Goal: Task Accomplishment & Management: Manage account settings

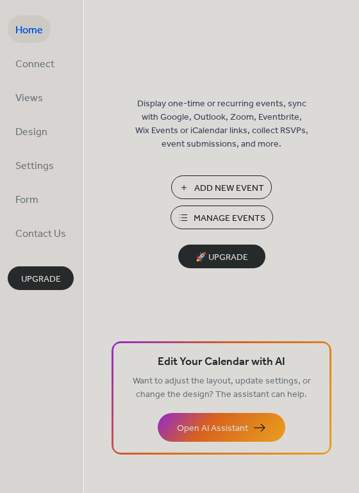
click at [201, 213] on span "Manage Events" at bounding box center [229, 218] width 72 height 13
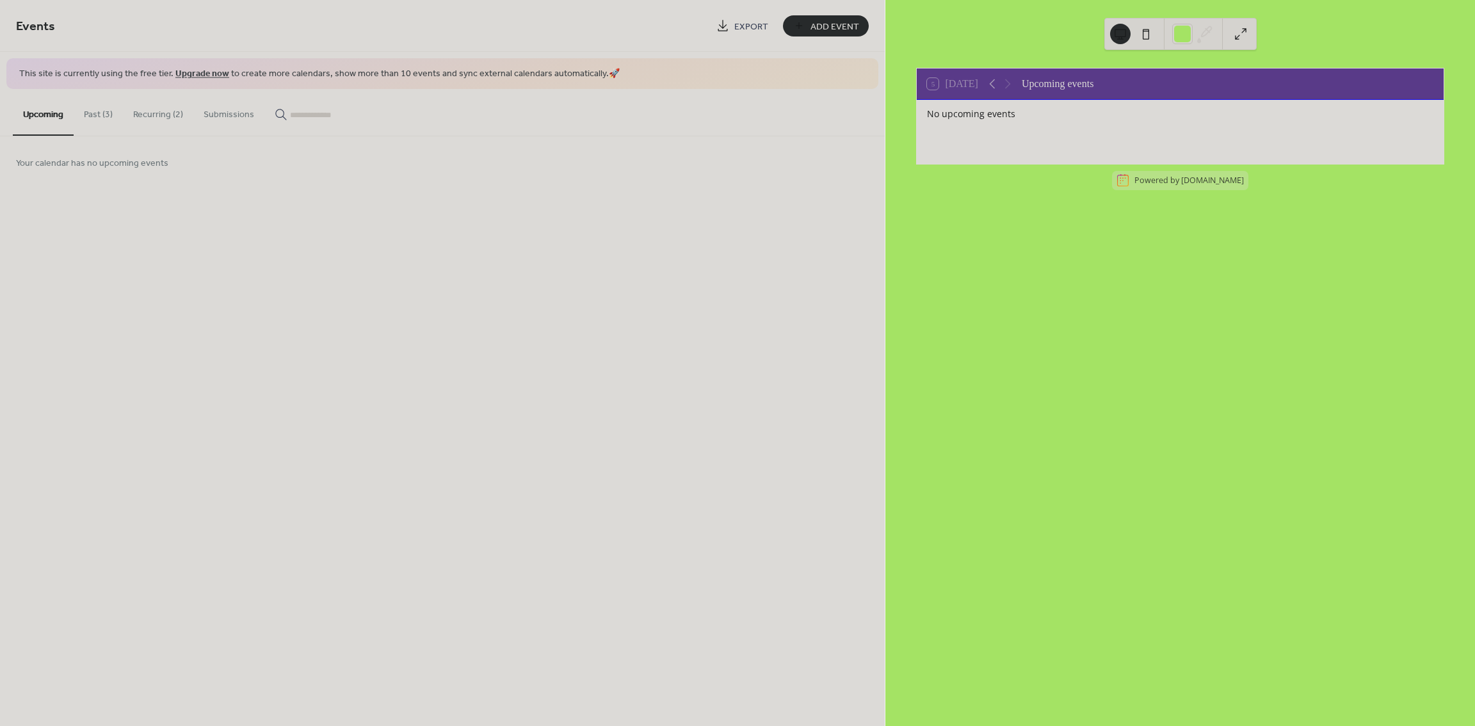
click at [106, 115] on button "Past (3)" at bounding box center [98, 111] width 49 height 45
click at [827, 191] on icon at bounding box center [837, 194] width 20 height 20
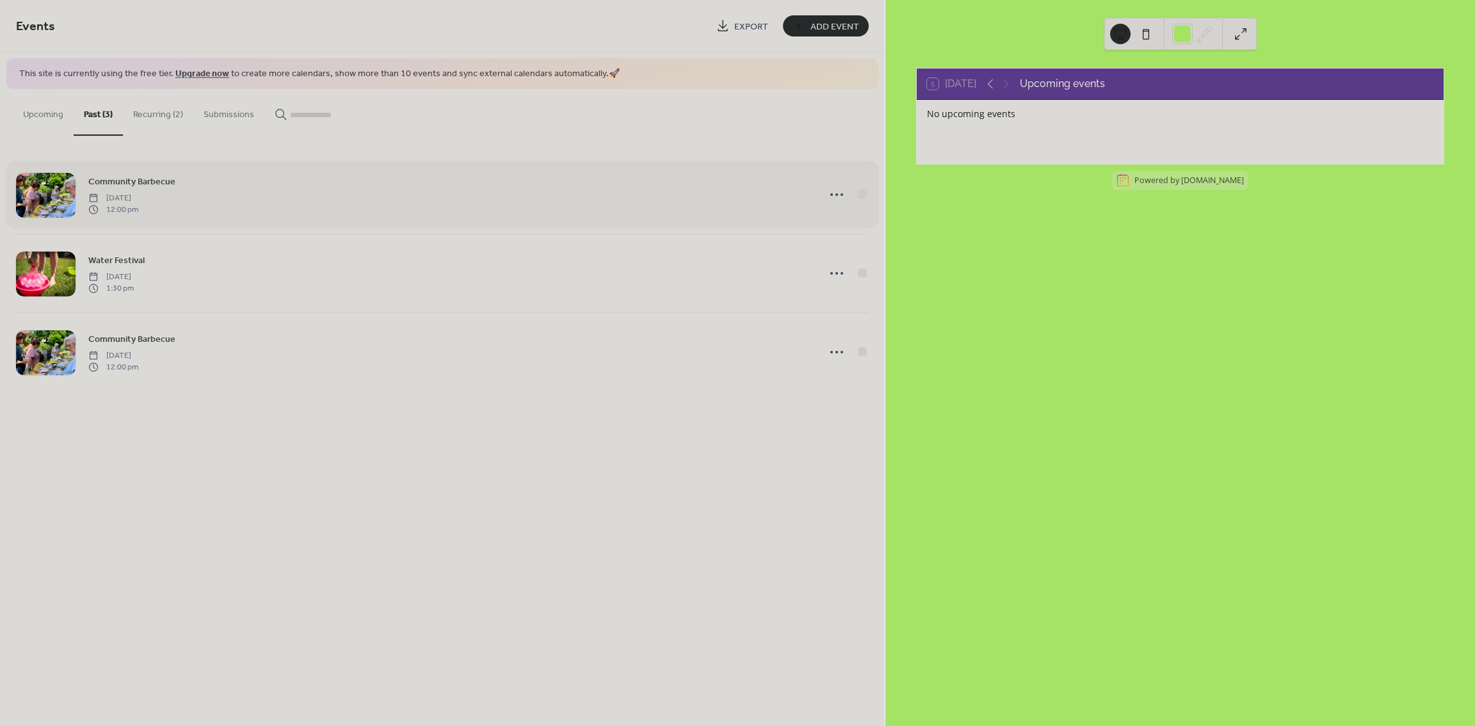
click at [372, 171] on div "Community Barbecue [DATE] 12:00 pm" at bounding box center [442, 195] width 853 height 78
click at [457, 270] on div "Water Festival [DATE] 1:30 pm" at bounding box center [449, 273] width 723 height 41
click at [181, 113] on button "Recurring (2)" at bounding box center [158, 111] width 70 height 45
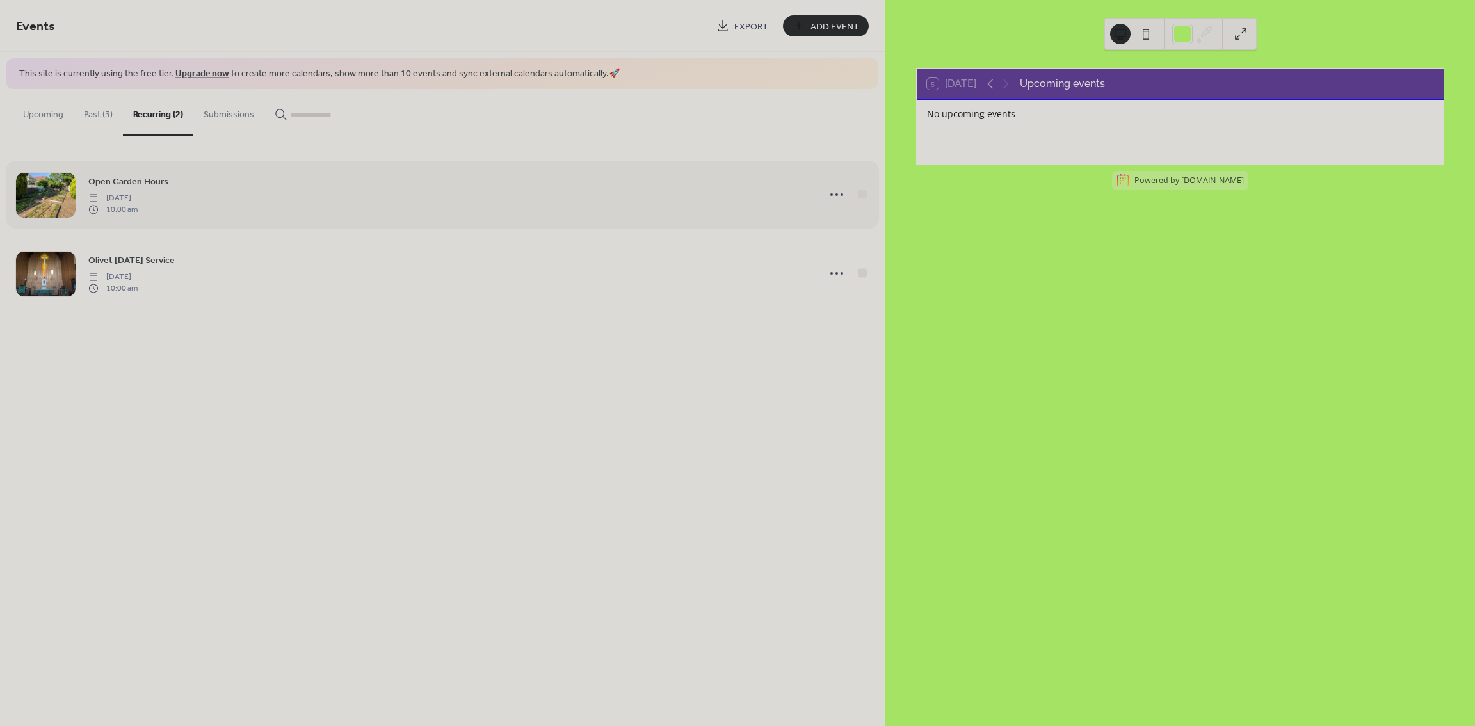
click at [385, 202] on div "Open Garden Hours [DATE] 10:00 am" at bounding box center [449, 194] width 723 height 41
click at [841, 275] on icon at bounding box center [837, 273] width 20 height 20
click at [824, 293] on div "Edit" at bounding box center [814, 298] width 74 height 19
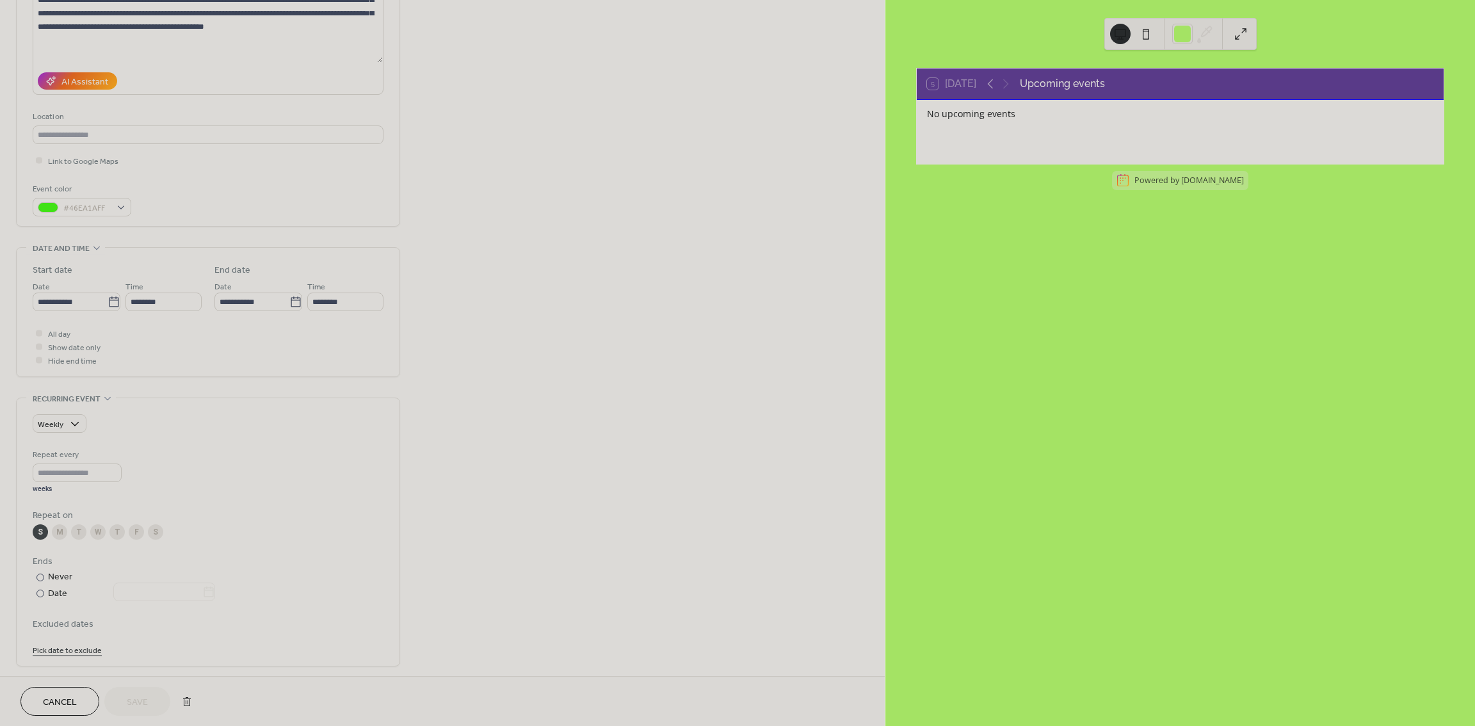
scroll to position [302, 0]
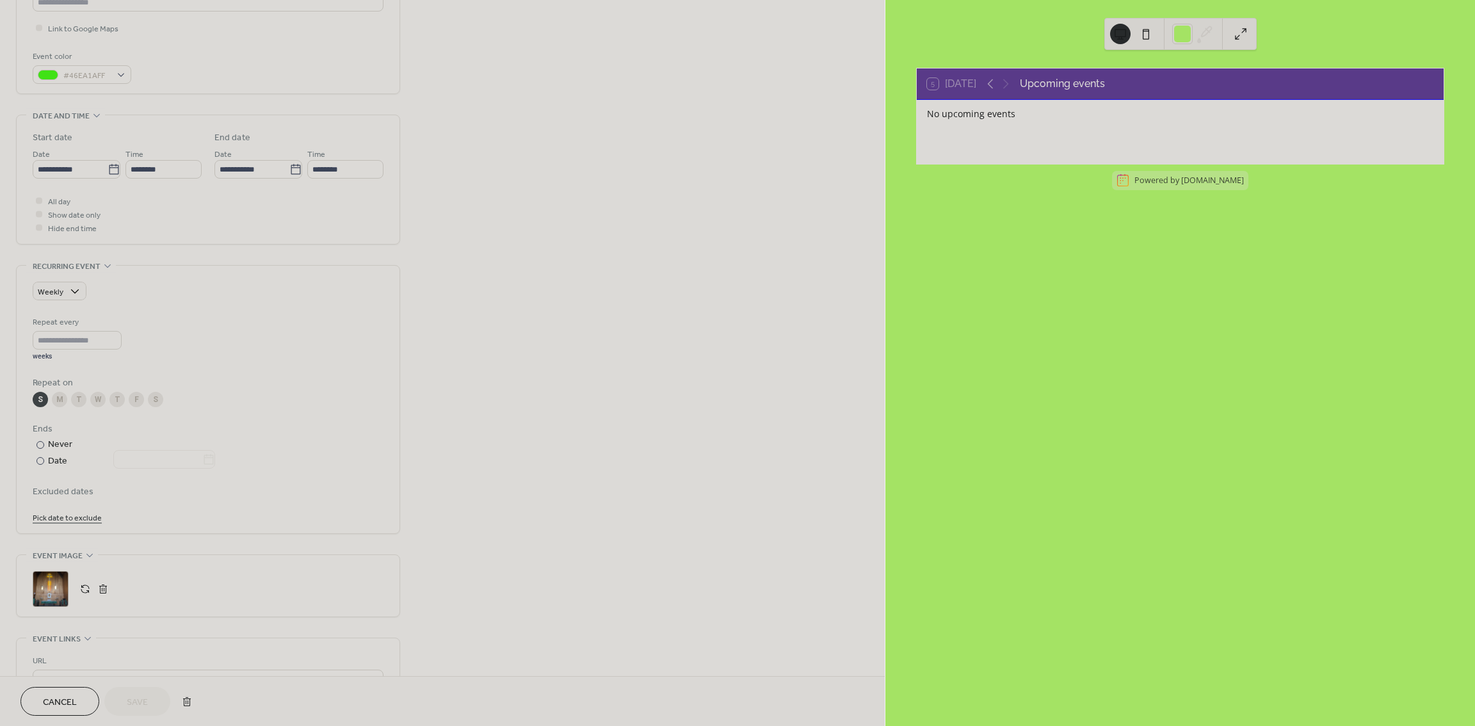
click at [62, 696] on span "Cancel" at bounding box center [60, 702] width 34 height 13
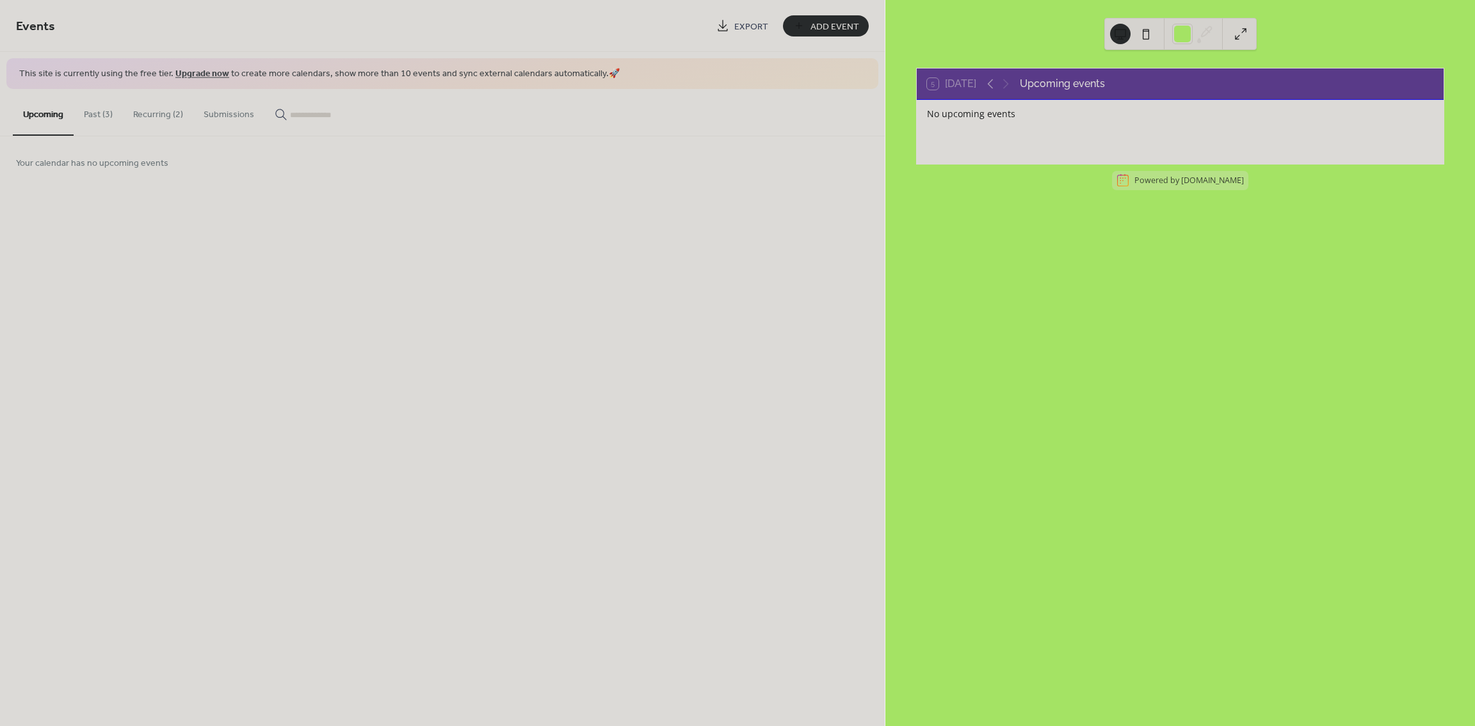
click at [181, 111] on button "Recurring (2)" at bounding box center [158, 111] width 70 height 45
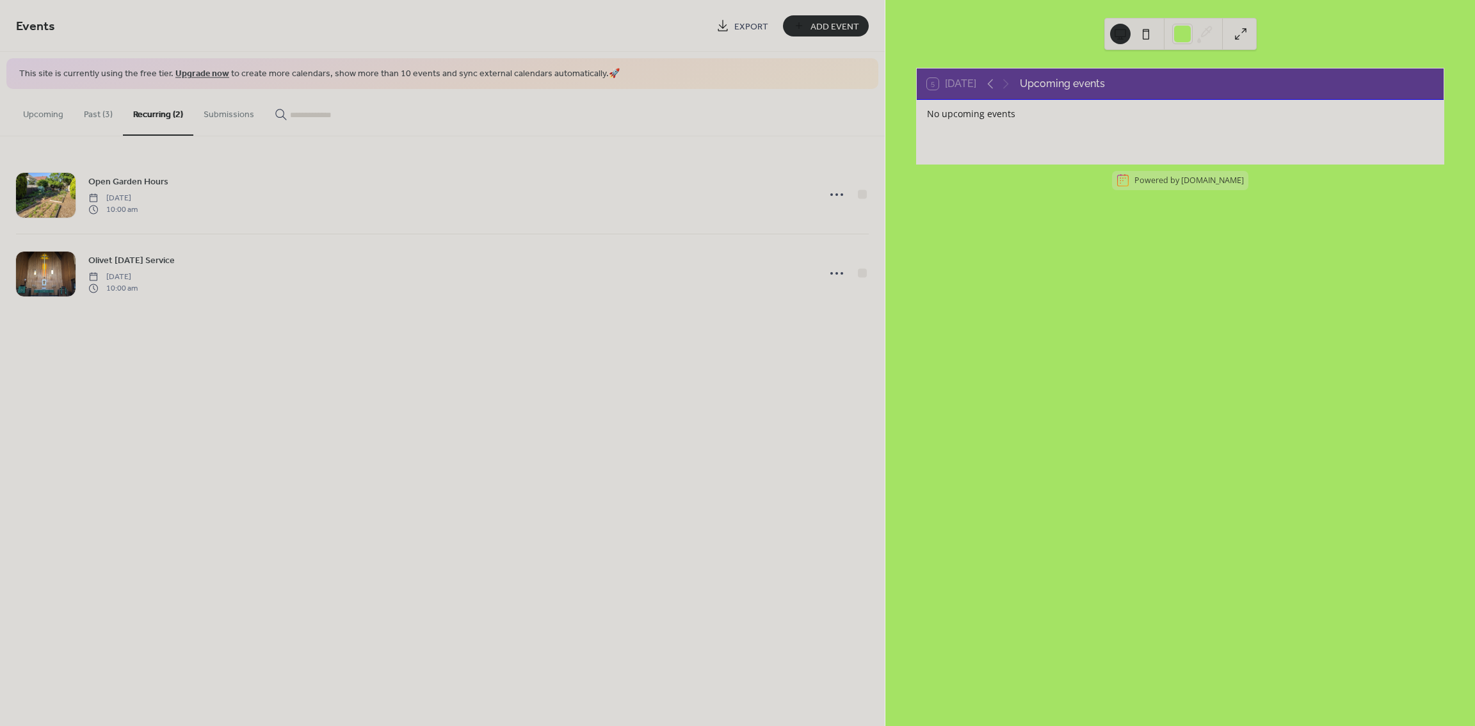
click at [90, 111] on button "Past (3)" at bounding box center [98, 111] width 49 height 45
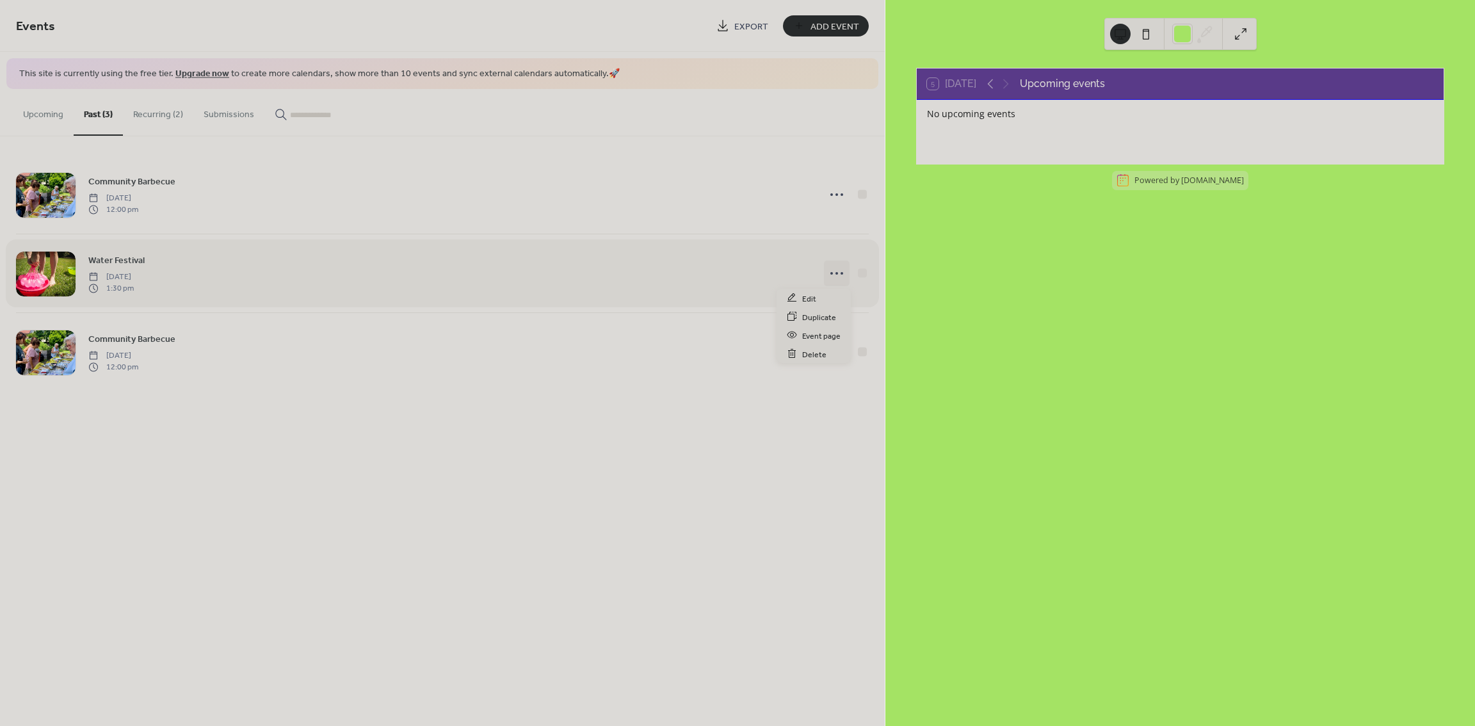
click at [836, 279] on icon at bounding box center [837, 273] width 20 height 20
click at [165, 108] on button "Recurring (2)" at bounding box center [158, 111] width 70 height 45
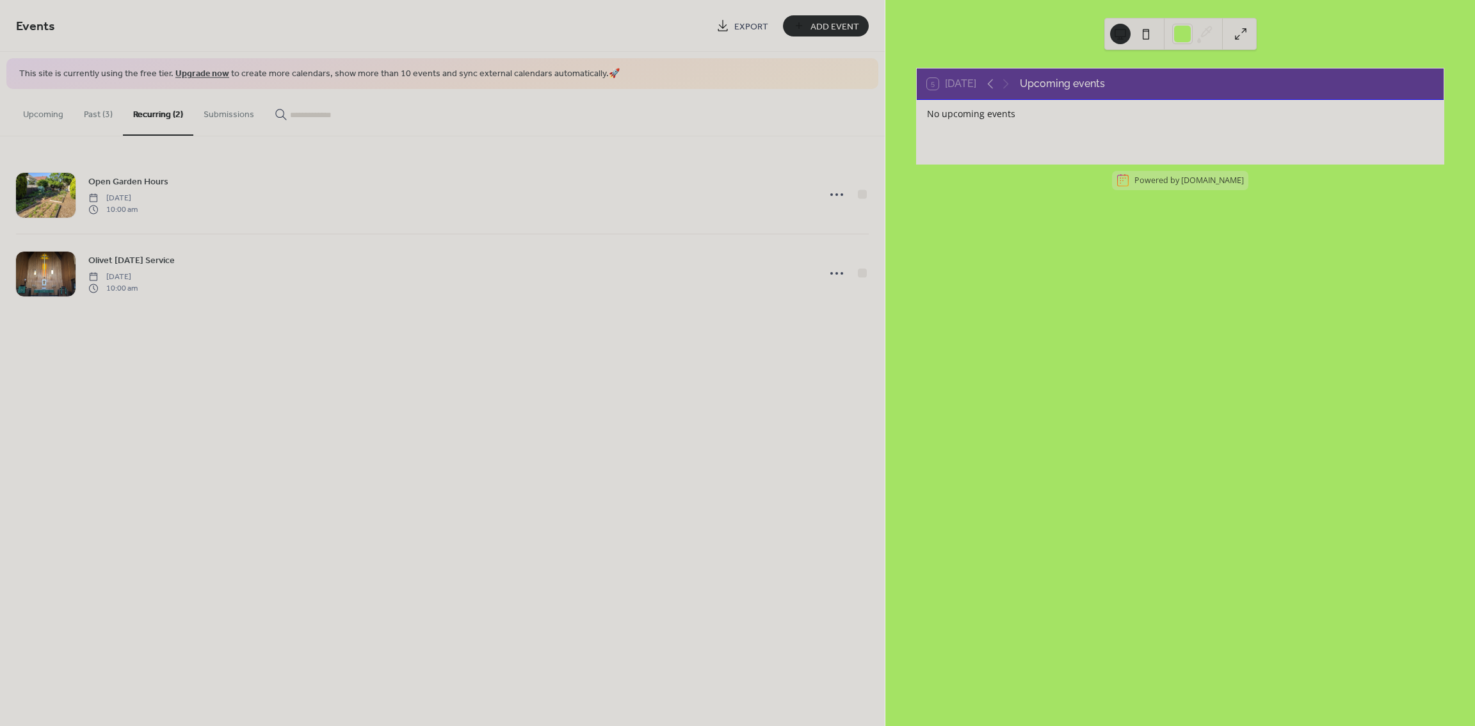
click at [63, 113] on button "Upcoming" at bounding box center [43, 111] width 61 height 45
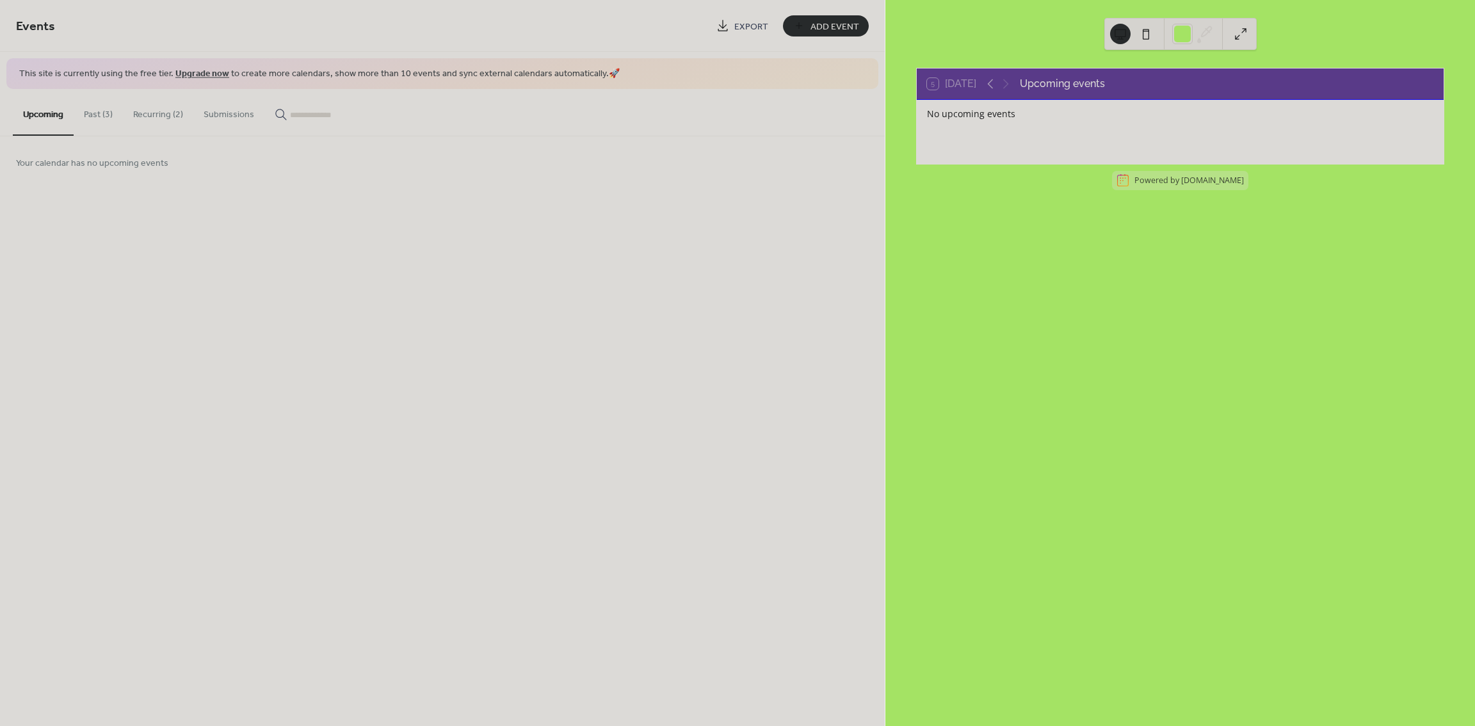
click at [219, 106] on button "Submissions" at bounding box center [228, 111] width 71 height 45
click at [29, 116] on button "Upcoming" at bounding box center [43, 111] width 61 height 45
click at [831, 22] on span "Add Event" at bounding box center [835, 26] width 49 height 13
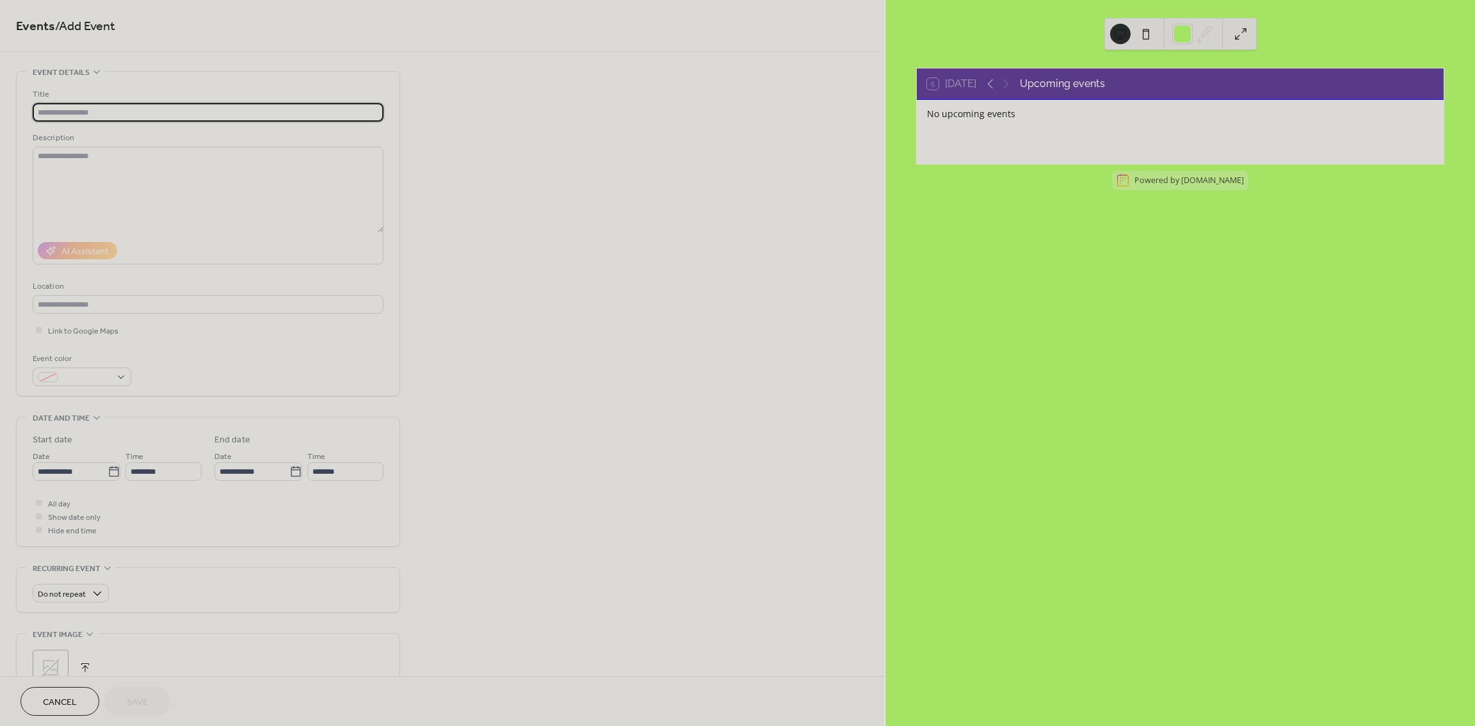
click at [70, 113] on input "text" at bounding box center [208, 112] width 351 height 19
type input "*"
type input "**********"
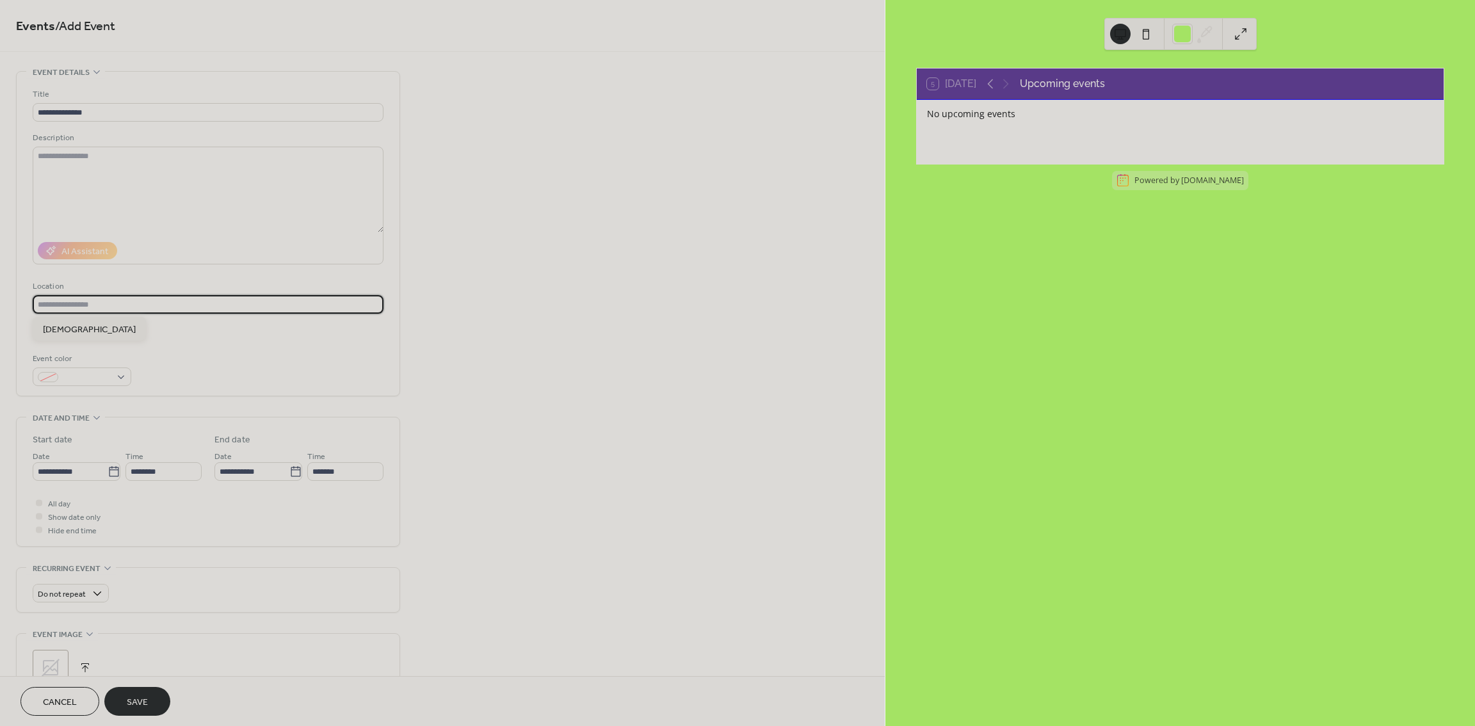
click at [106, 306] on input "text" at bounding box center [208, 304] width 351 height 19
click at [83, 319] on div "[DEMOGRAPHIC_DATA]" at bounding box center [89, 329] width 113 height 24
type input "**********"
click at [109, 154] on textarea at bounding box center [208, 190] width 351 height 86
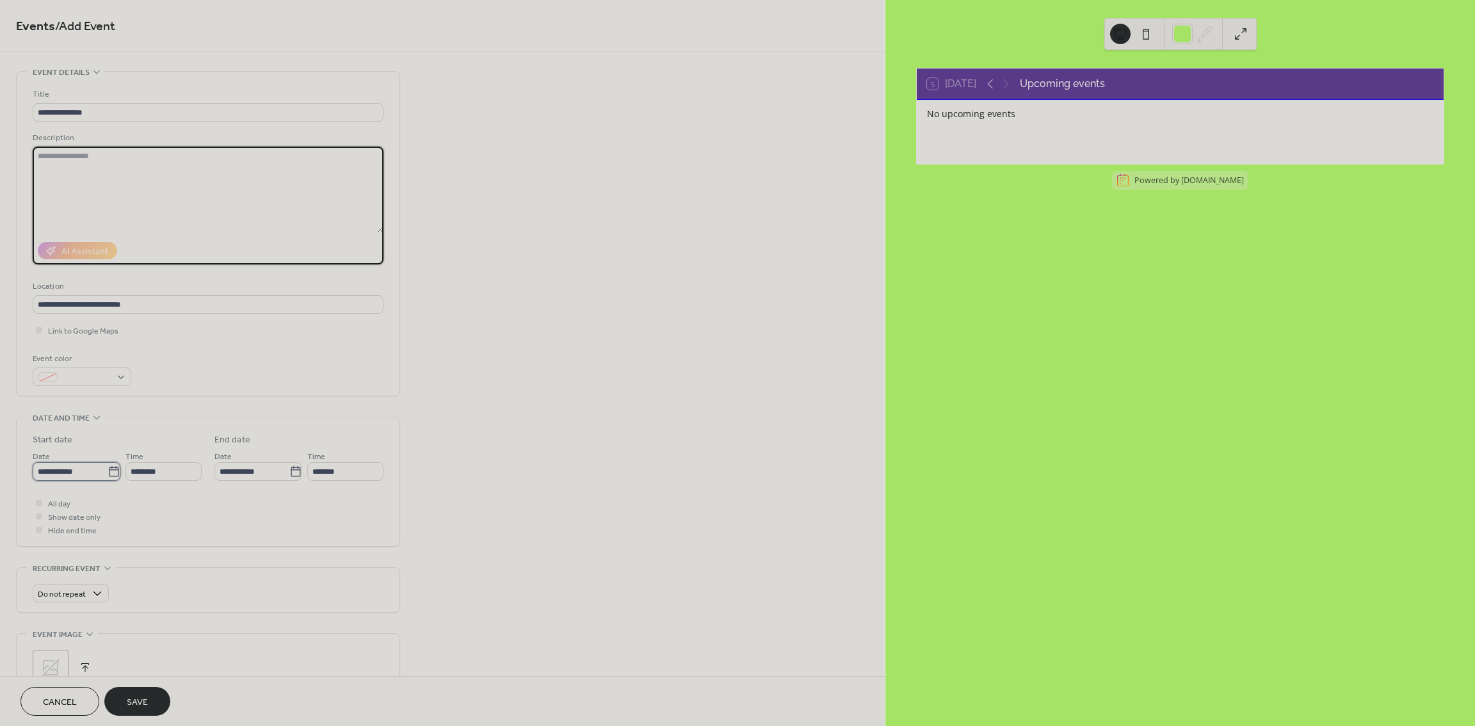
click at [88, 465] on input "**********" at bounding box center [70, 471] width 75 height 19
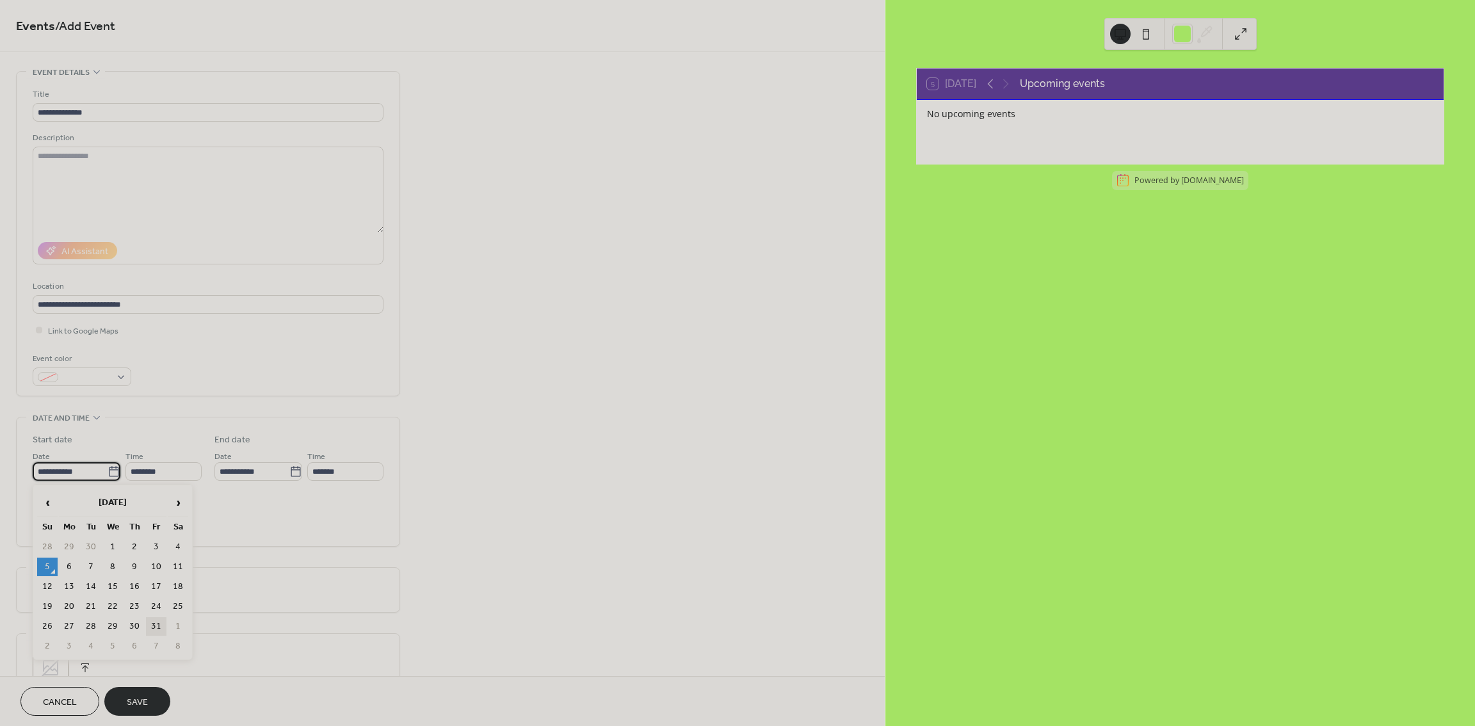
click at [159, 617] on td "31" at bounding box center [156, 626] width 20 height 19
type input "**********"
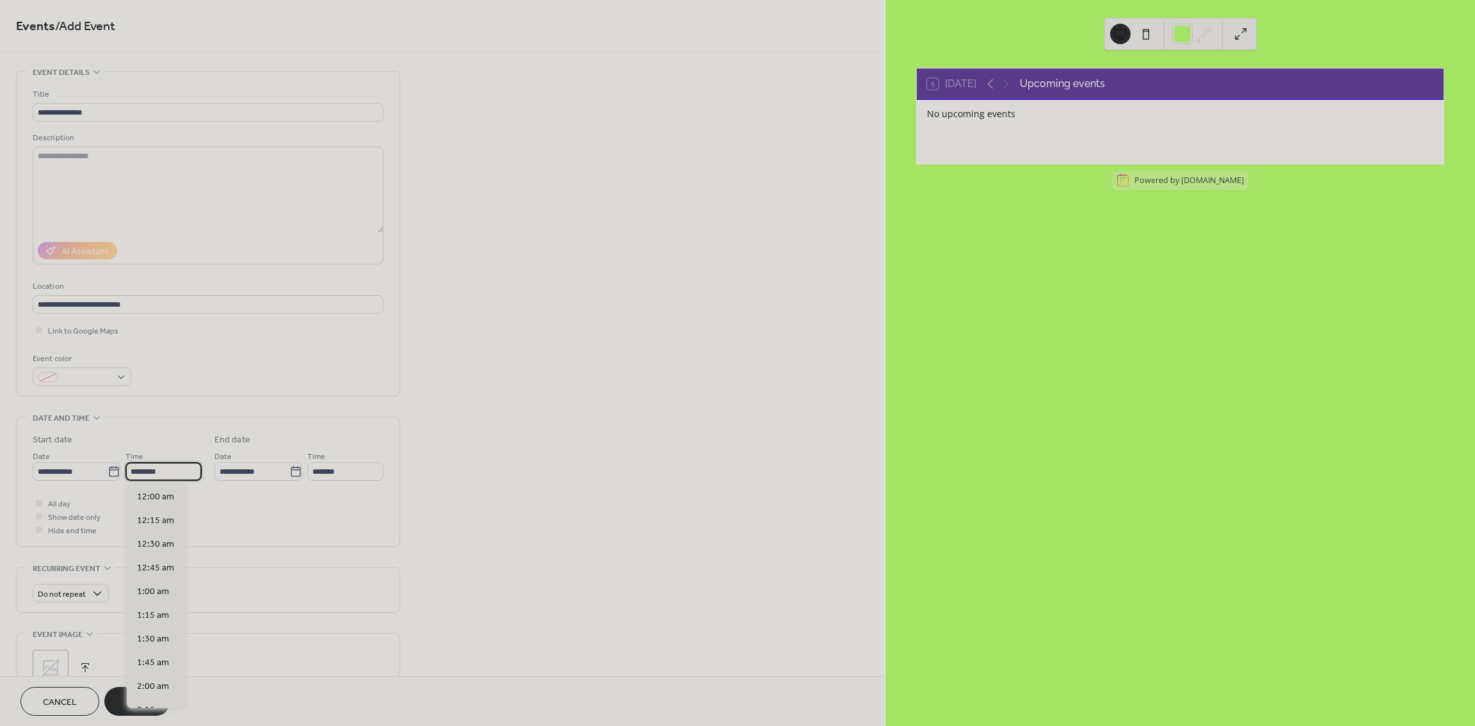
click at [146, 469] on input "********" at bounding box center [164, 471] width 76 height 19
click at [140, 524] on span "3:00 pm" at bounding box center [153, 525] width 33 height 13
type input "*******"
click at [321, 471] on input "*******" at bounding box center [345, 471] width 76 height 19
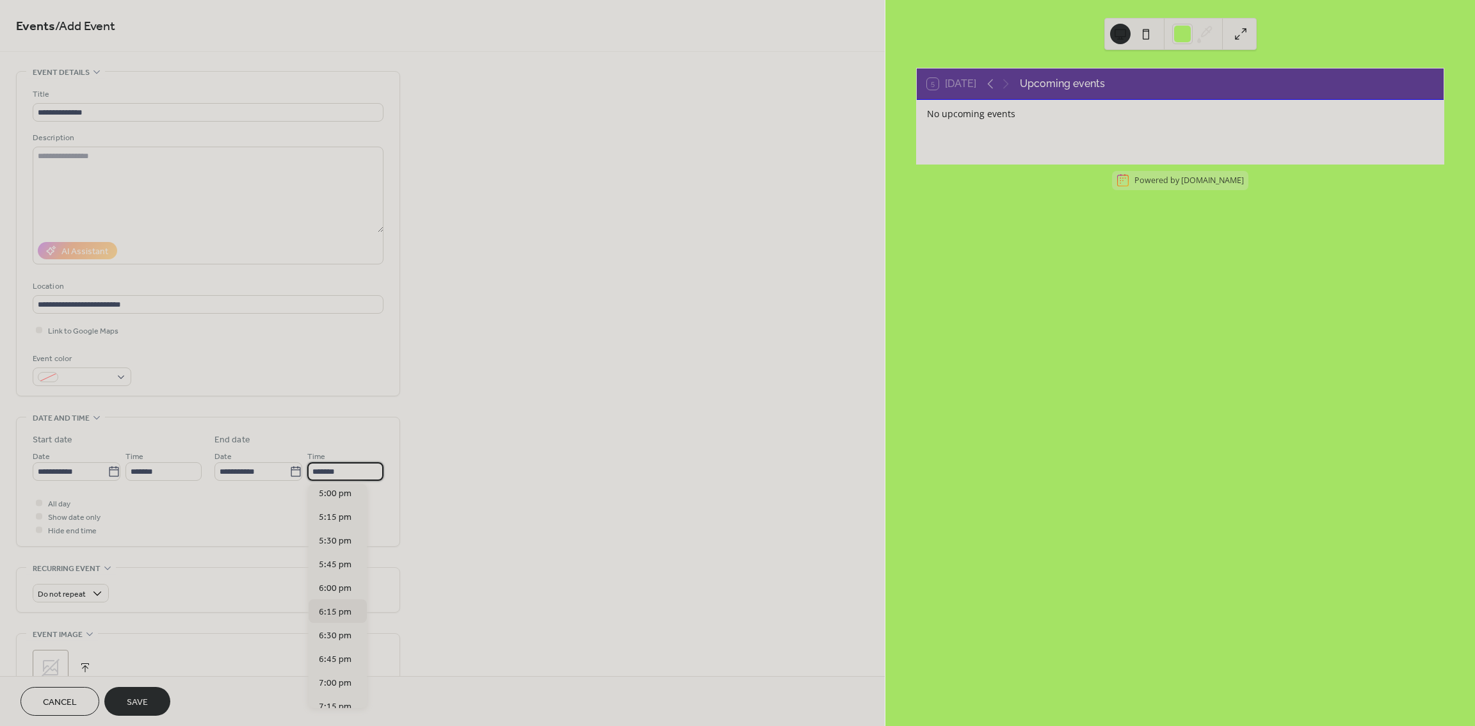
scroll to position [170, 0]
click at [330, 591] on span "6:00 pm" at bounding box center [335, 587] width 33 height 13
type input "*******"
click at [121, 185] on textarea at bounding box center [208, 190] width 351 height 86
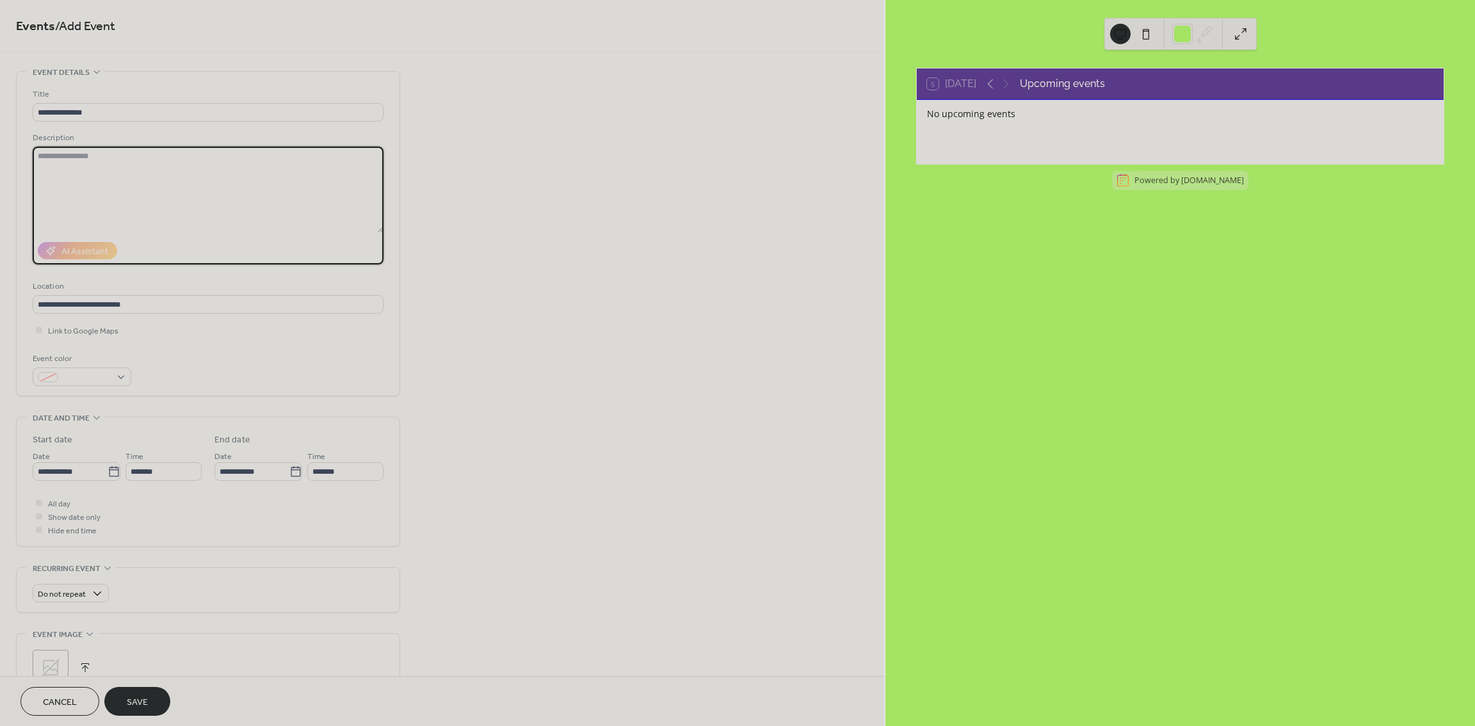
click at [101, 162] on textarea at bounding box center [208, 190] width 351 height 86
click at [200, 193] on textarea "**********" at bounding box center [208, 190] width 350 height 86
paste textarea
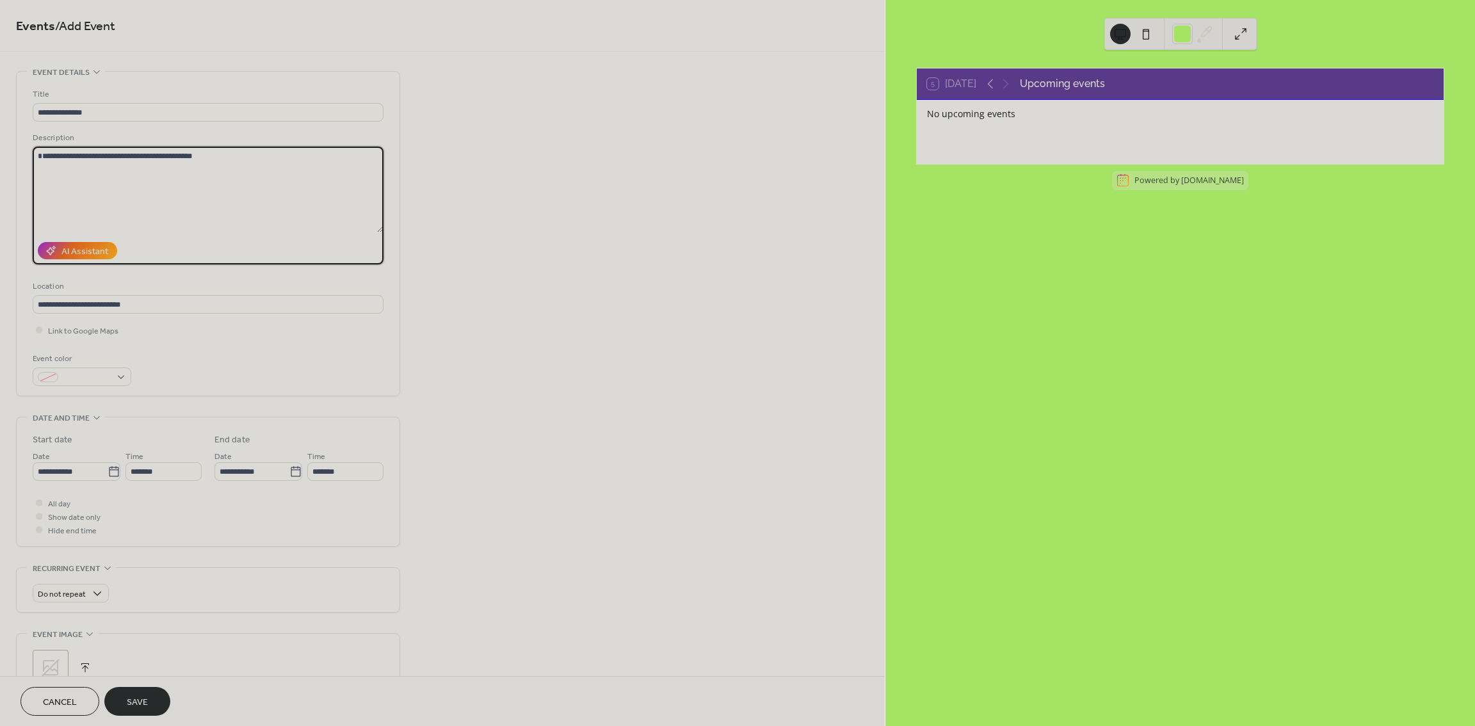
click at [200, 156] on textarea "**********" at bounding box center [208, 190] width 350 height 86
click at [181, 152] on textarea "**********" at bounding box center [208, 190] width 350 height 86
click at [186, 153] on textarea "**********" at bounding box center [208, 190] width 350 height 86
click at [190, 156] on textarea "**********" at bounding box center [208, 190] width 350 height 86
drag, startPoint x: 47, startPoint y: 154, endPoint x: 33, endPoint y: 156, distance: 14.2
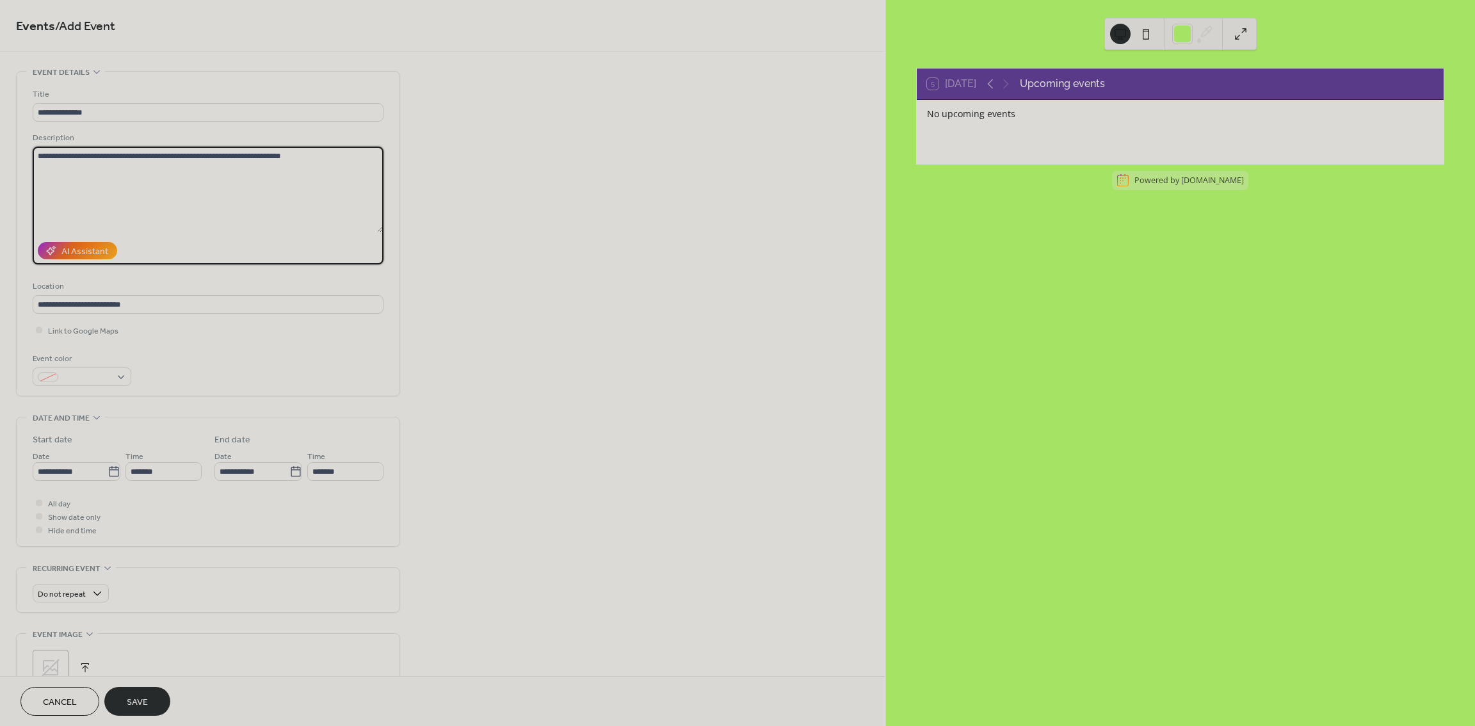
type textarea "**********"
click at [143, 704] on span "Save" at bounding box center [137, 702] width 21 height 13
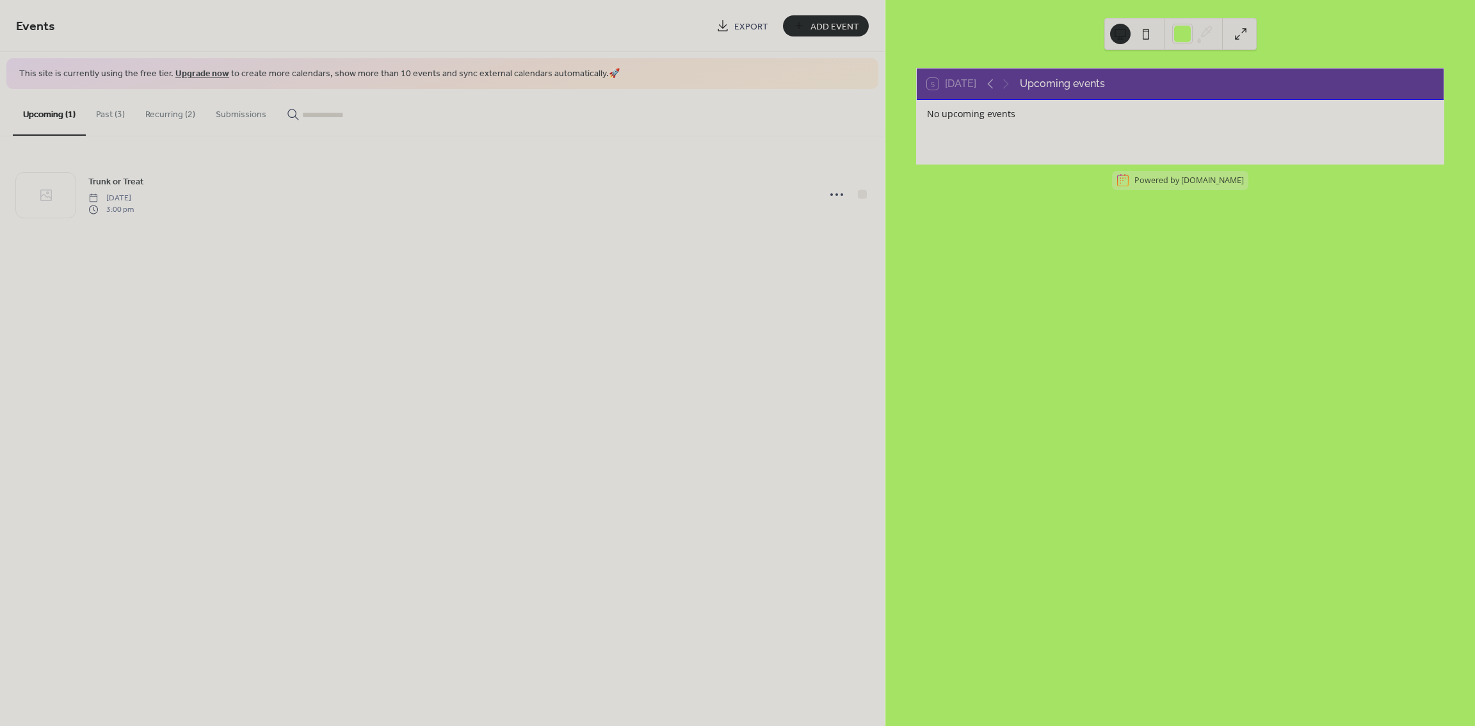
click at [95, 124] on button "Past (3)" at bounding box center [110, 111] width 49 height 45
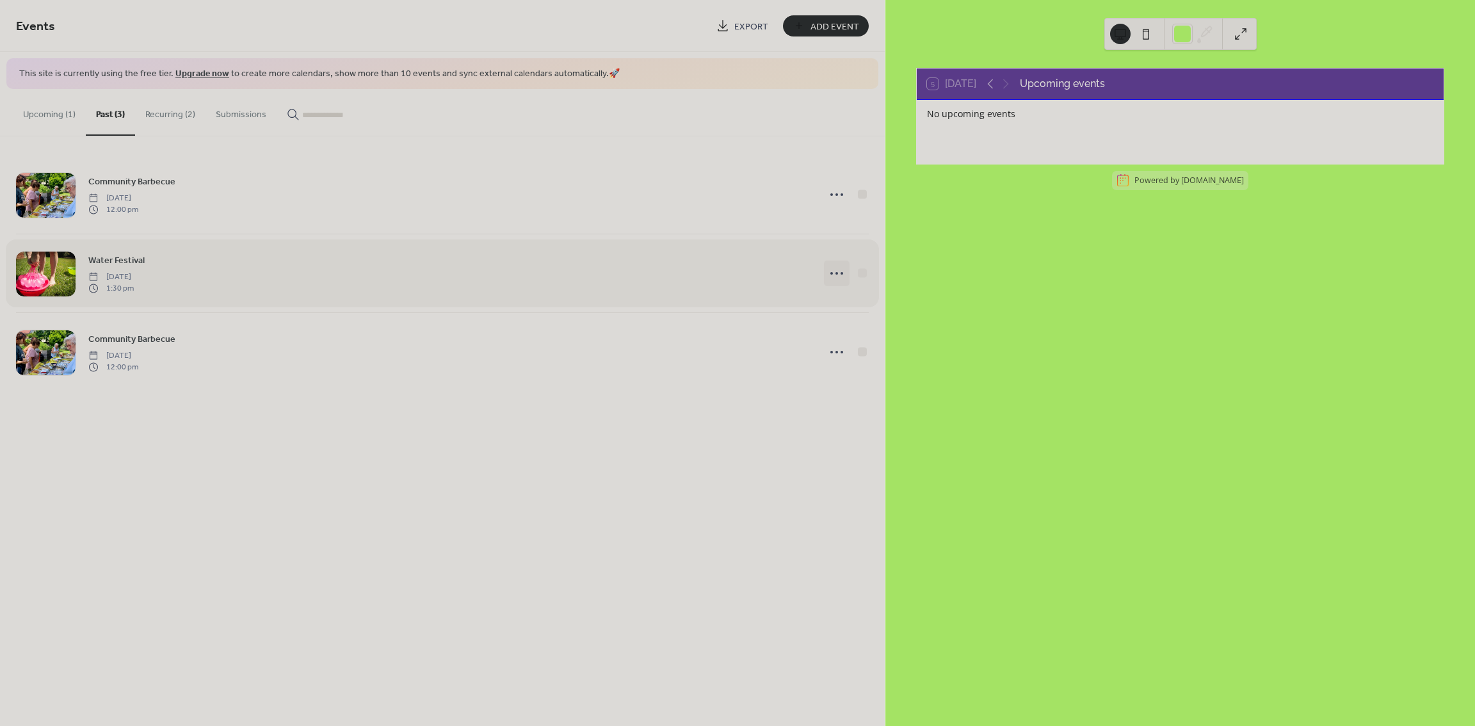
click at [836, 276] on icon at bounding box center [837, 273] width 20 height 20
click at [815, 359] on span "Delete" at bounding box center [814, 354] width 24 height 13
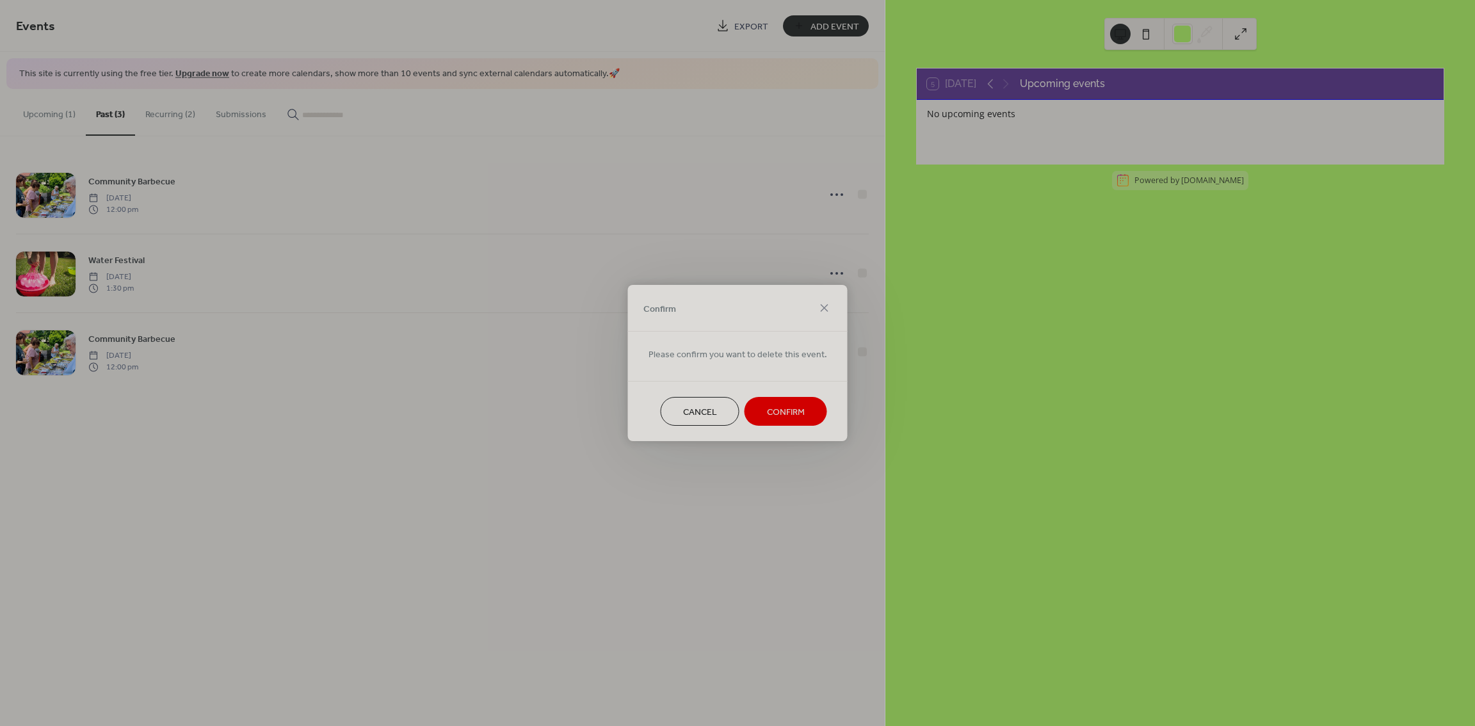
click at [788, 406] on span "Confirm" at bounding box center [786, 412] width 38 height 13
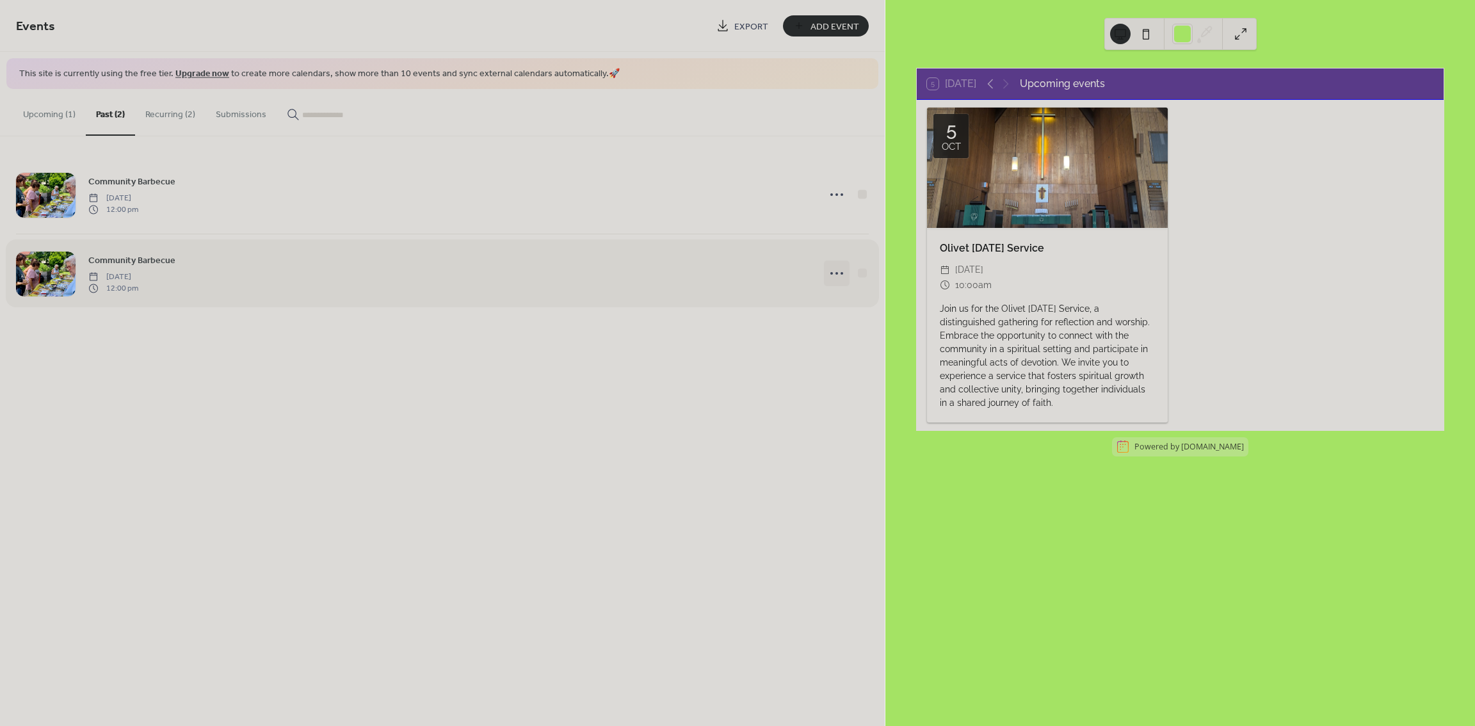
click at [835, 268] on icon at bounding box center [837, 273] width 20 height 20
click at [816, 356] on span "Delete" at bounding box center [814, 354] width 24 height 13
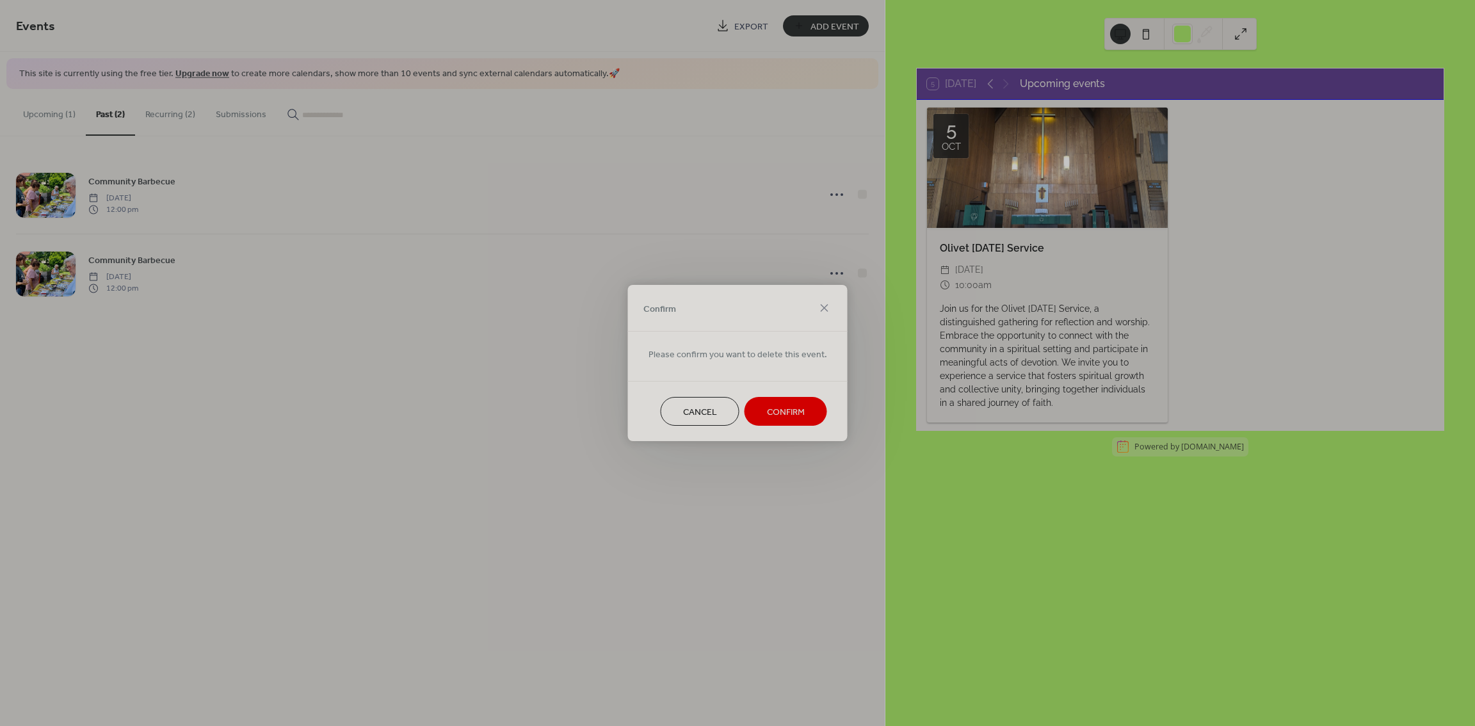
click at [769, 401] on button "Confirm" at bounding box center [786, 411] width 83 height 29
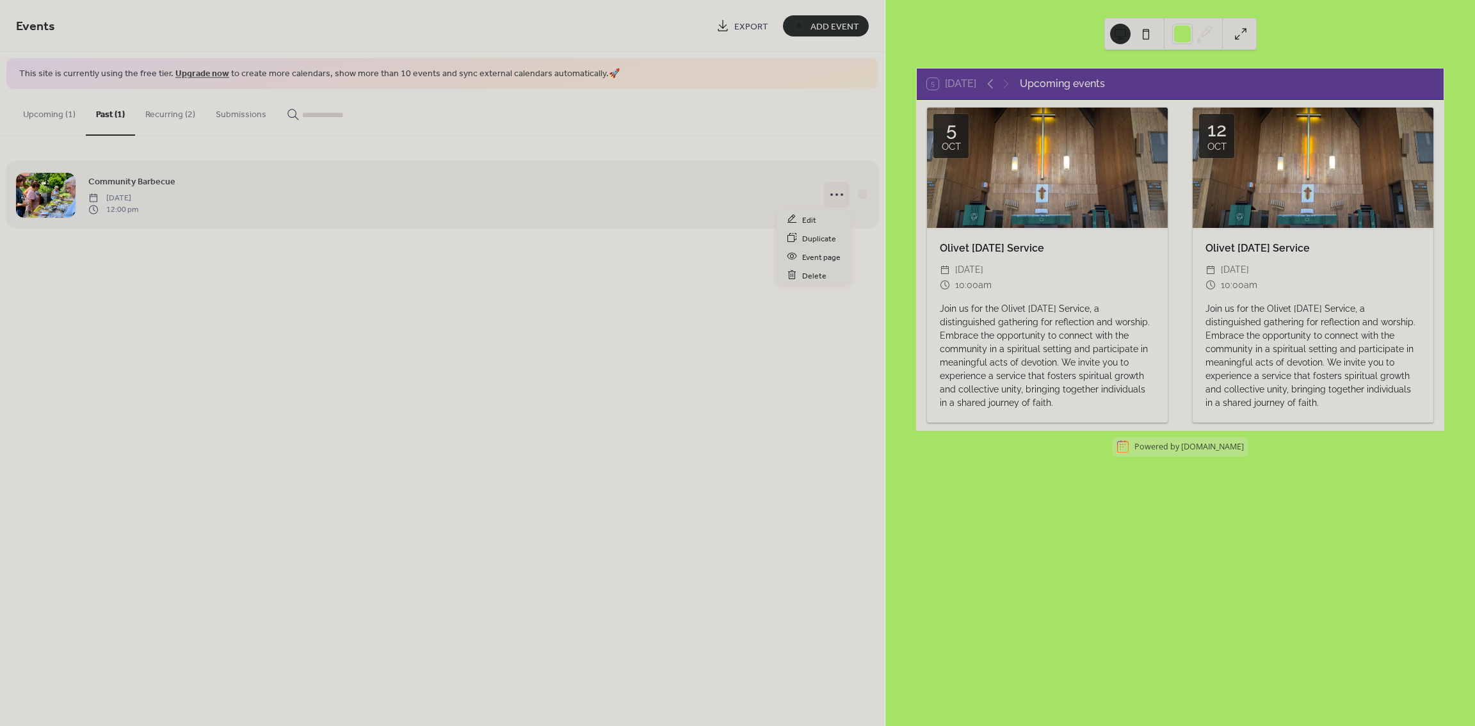
click at [833, 193] on icon at bounding box center [837, 194] width 20 height 20
click at [807, 270] on span "Delete" at bounding box center [814, 275] width 24 height 13
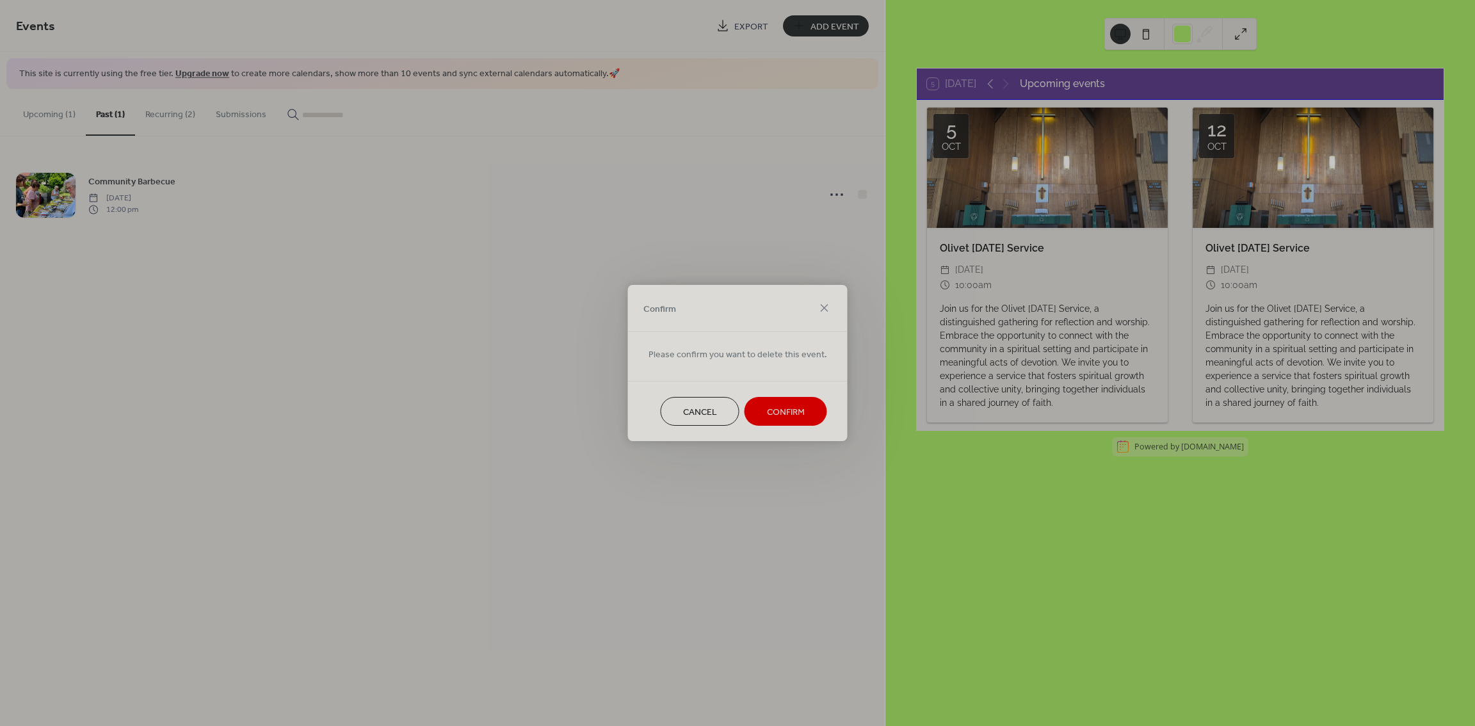
click at [779, 410] on span "Confirm" at bounding box center [786, 412] width 38 height 13
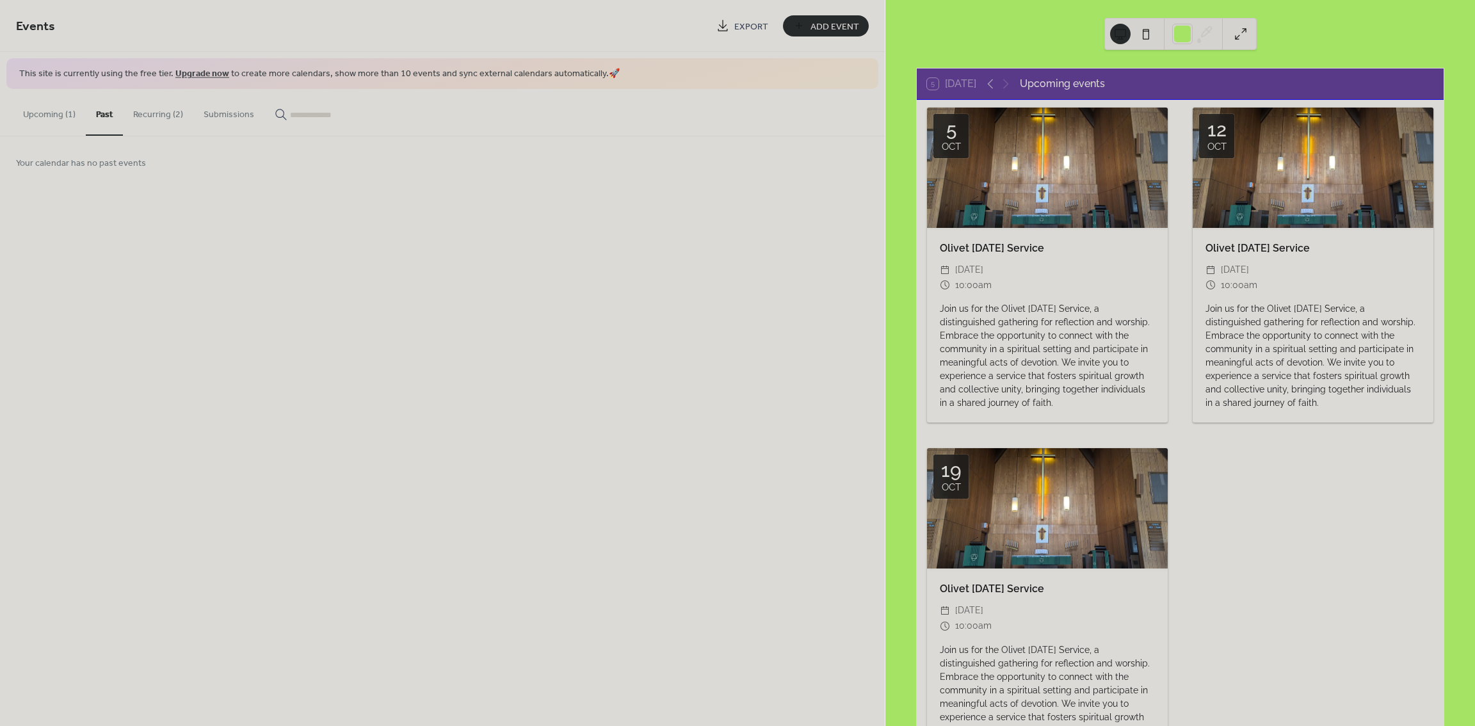
click at [163, 113] on button "Recurring (2)" at bounding box center [158, 111] width 70 height 45
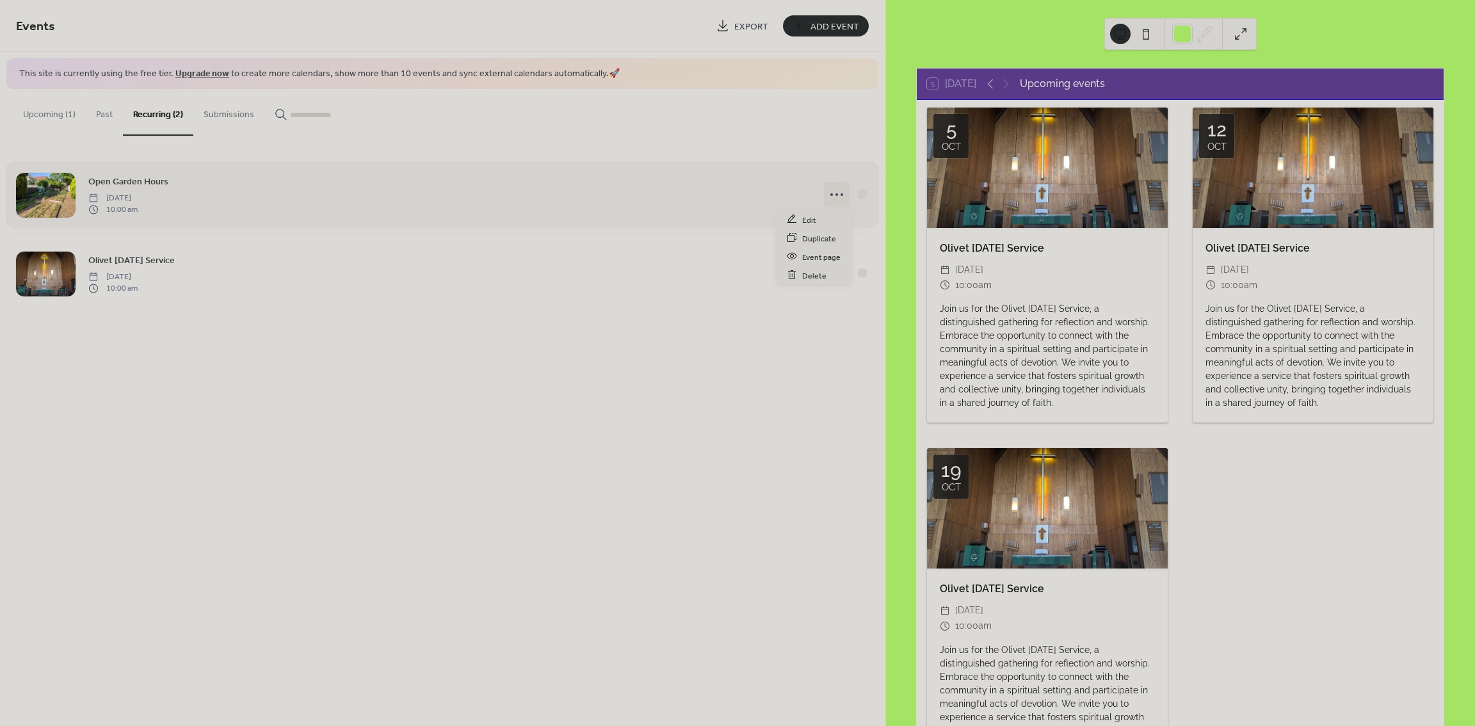
click at [831, 197] on icon at bounding box center [837, 194] width 20 height 20
click at [821, 278] on span "Delete" at bounding box center [814, 275] width 24 height 13
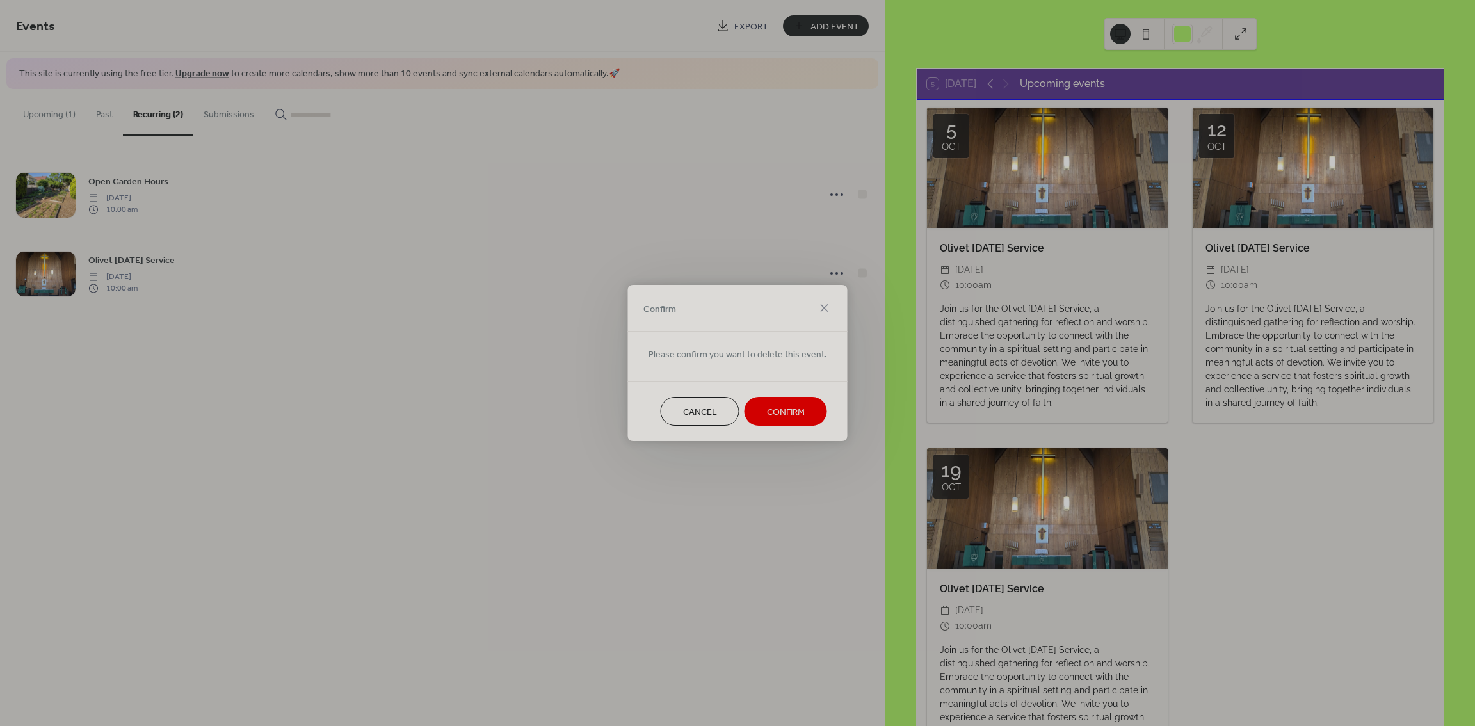
click at [798, 416] on span "Confirm" at bounding box center [786, 412] width 38 height 13
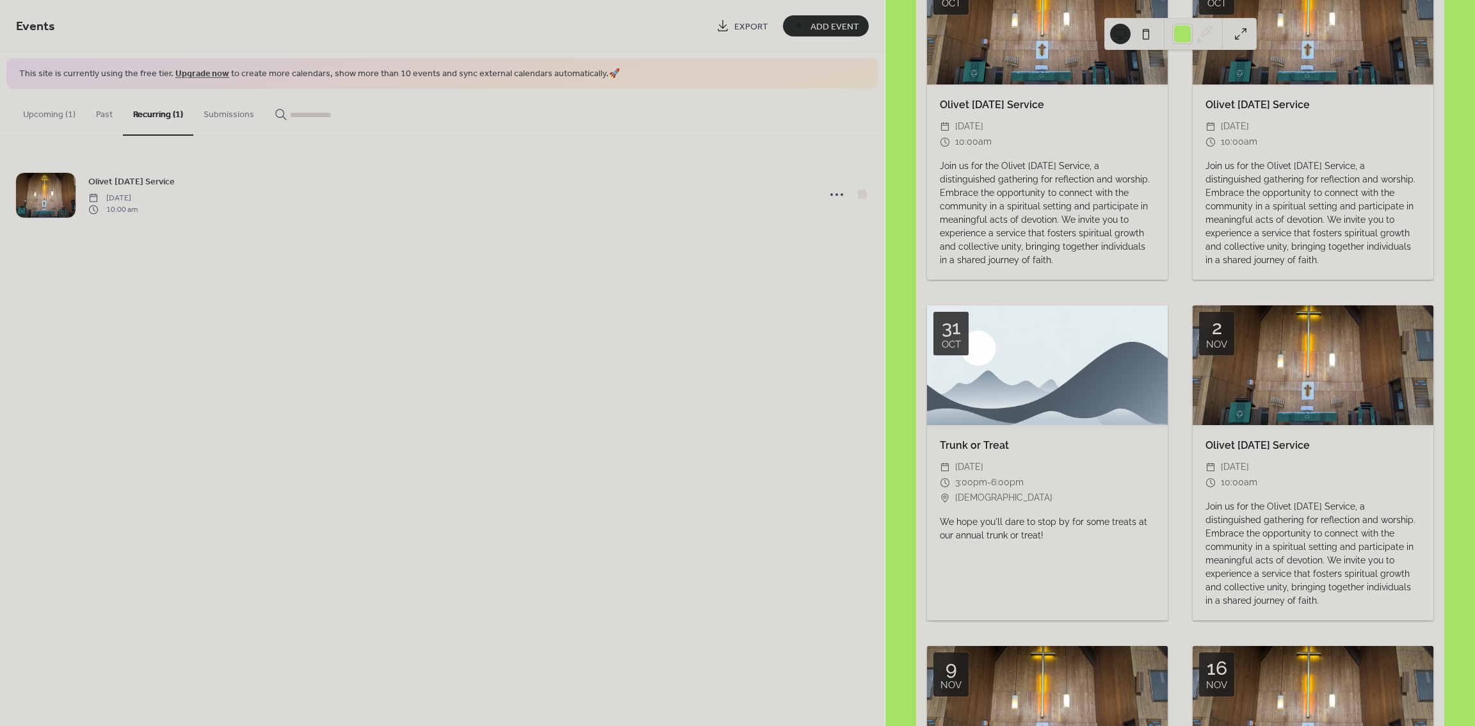
scroll to position [512, 0]
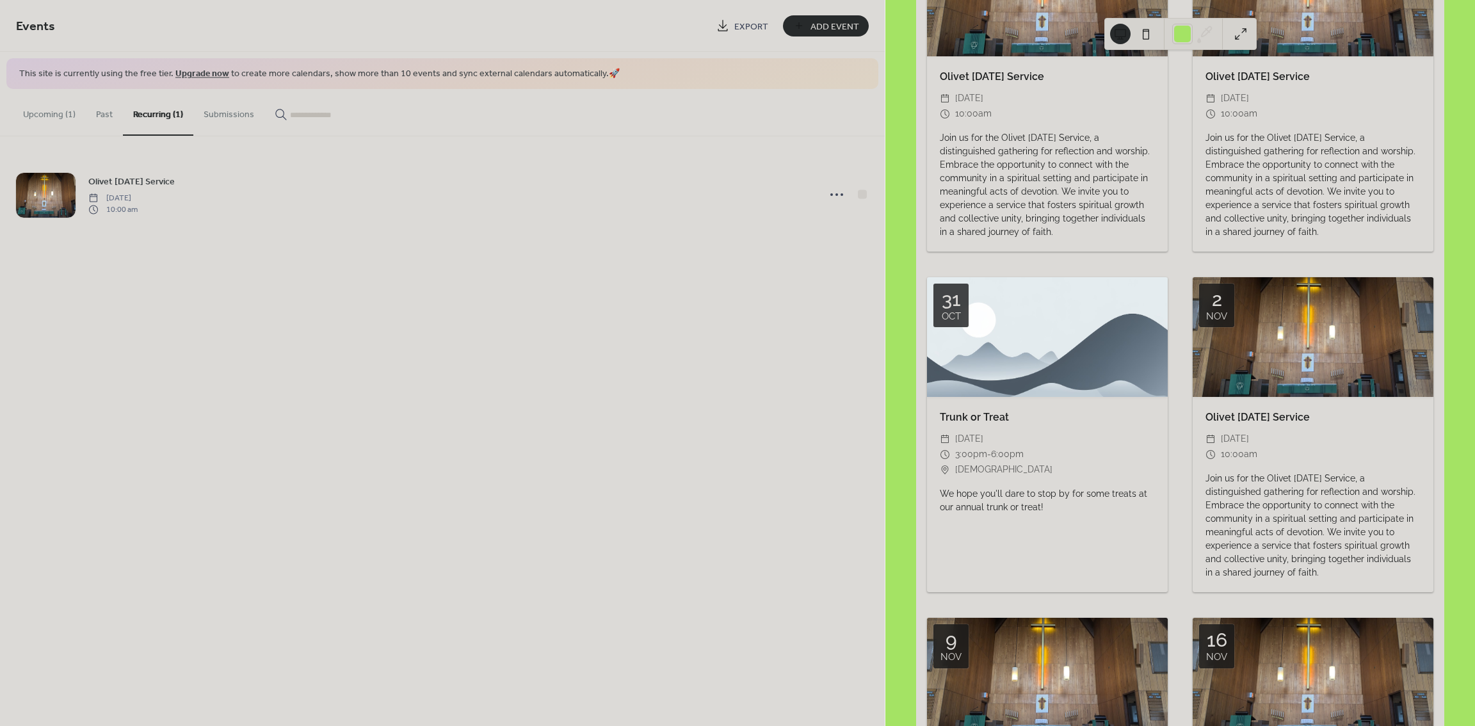
click at [60, 110] on button "Upcoming (1)" at bounding box center [49, 111] width 73 height 45
click at [118, 112] on button "Past" at bounding box center [104, 111] width 37 height 45
click at [33, 106] on button "Upcoming (1)" at bounding box center [49, 111] width 73 height 45
click at [838, 198] on icon at bounding box center [837, 194] width 20 height 20
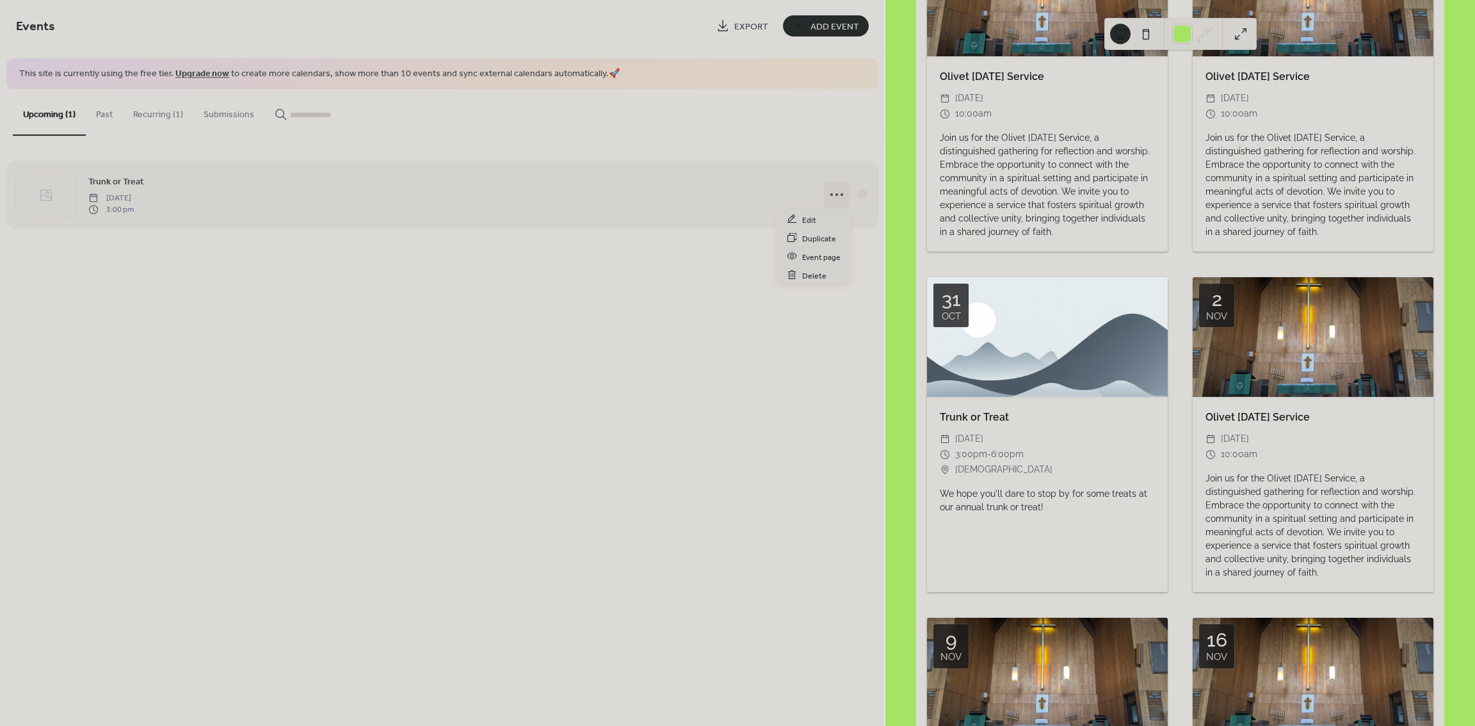
click at [158, 174] on div "Trunk or Treat [DATE] 3:00 pm" at bounding box center [449, 194] width 723 height 41
click at [828, 188] on icon at bounding box center [837, 194] width 20 height 20
click at [807, 219] on span "Edit" at bounding box center [809, 219] width 14 height 13
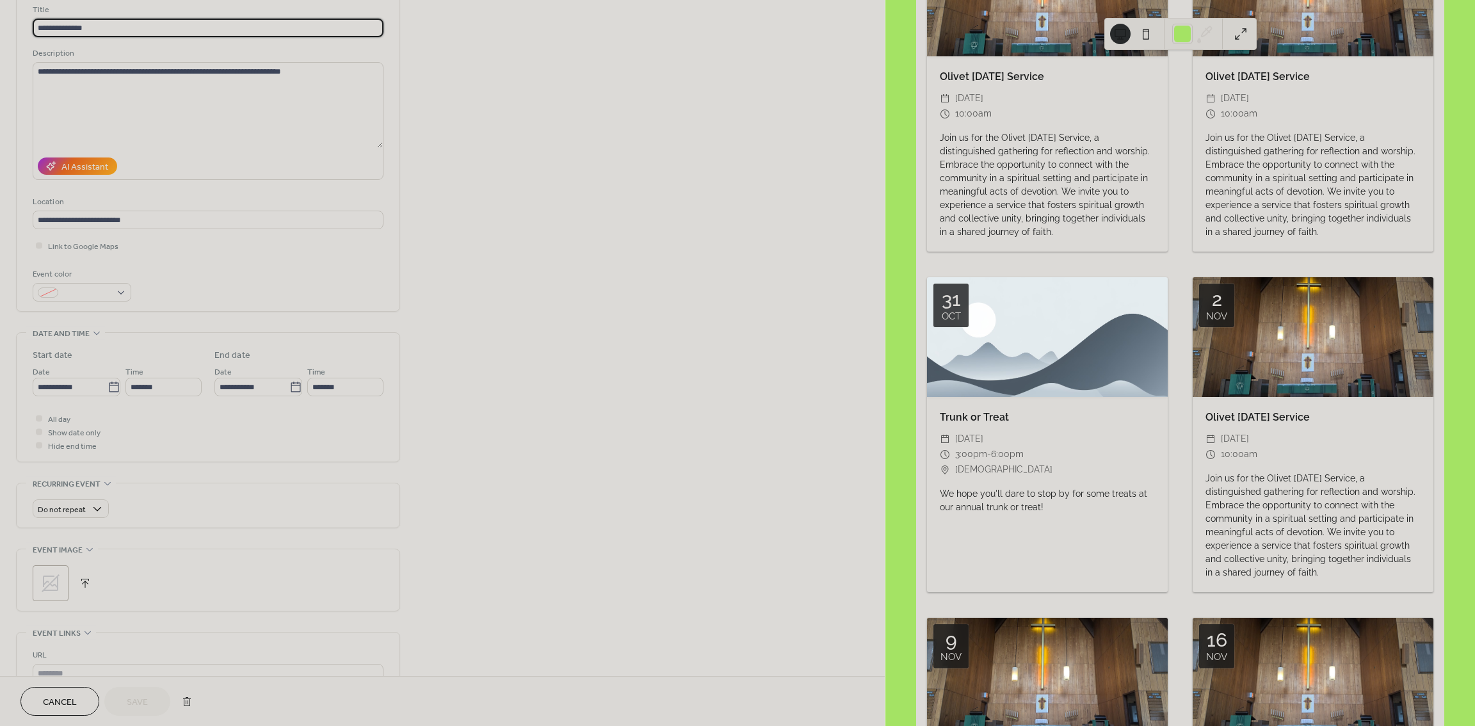
scroll to position [85, 0]
click at [45, 587] on icon at bounding box center [50, 583] width 20 height 20
click at [77, 580] on button "button" at bounding box center [85, 583] width 18 height 18
click at [87, 585] on button "button" at bounding box center [85, 583] width 18 height 18
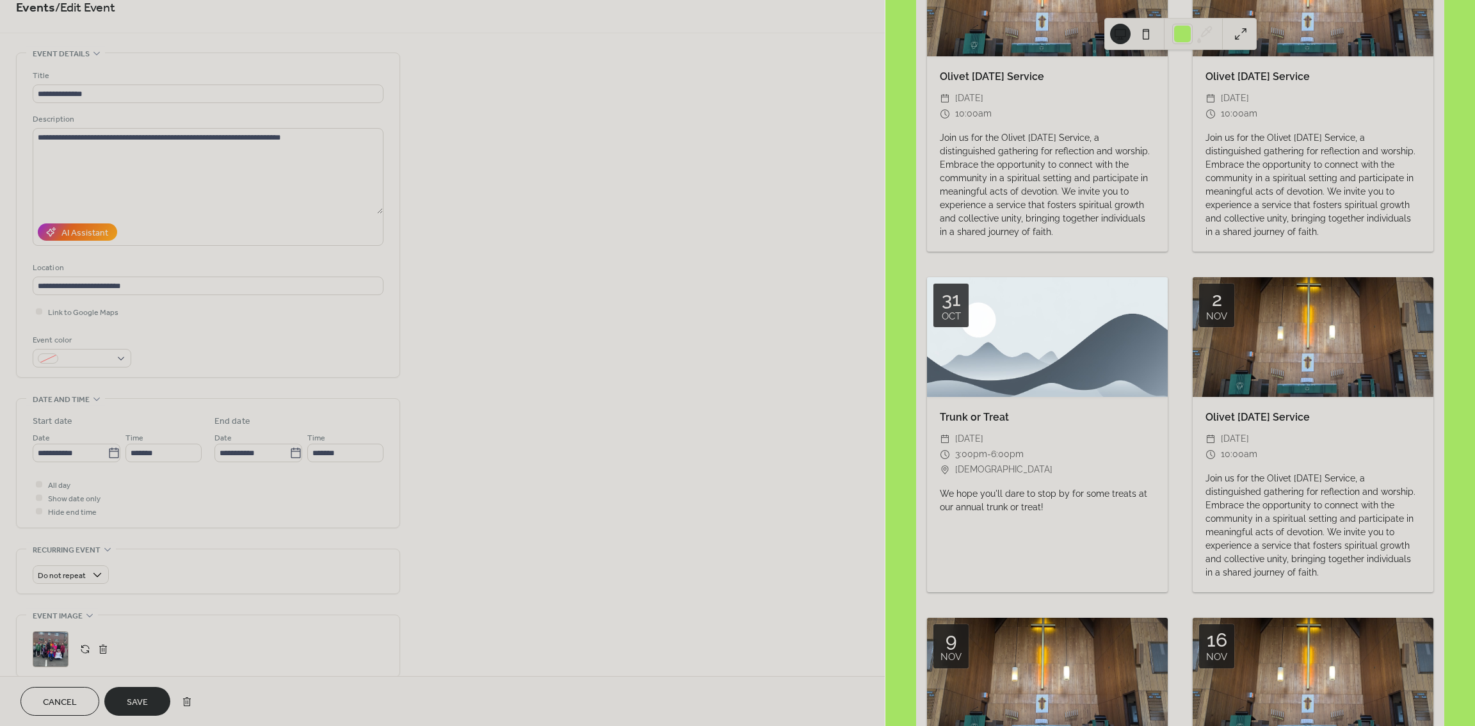
scroll to position [0, 0]
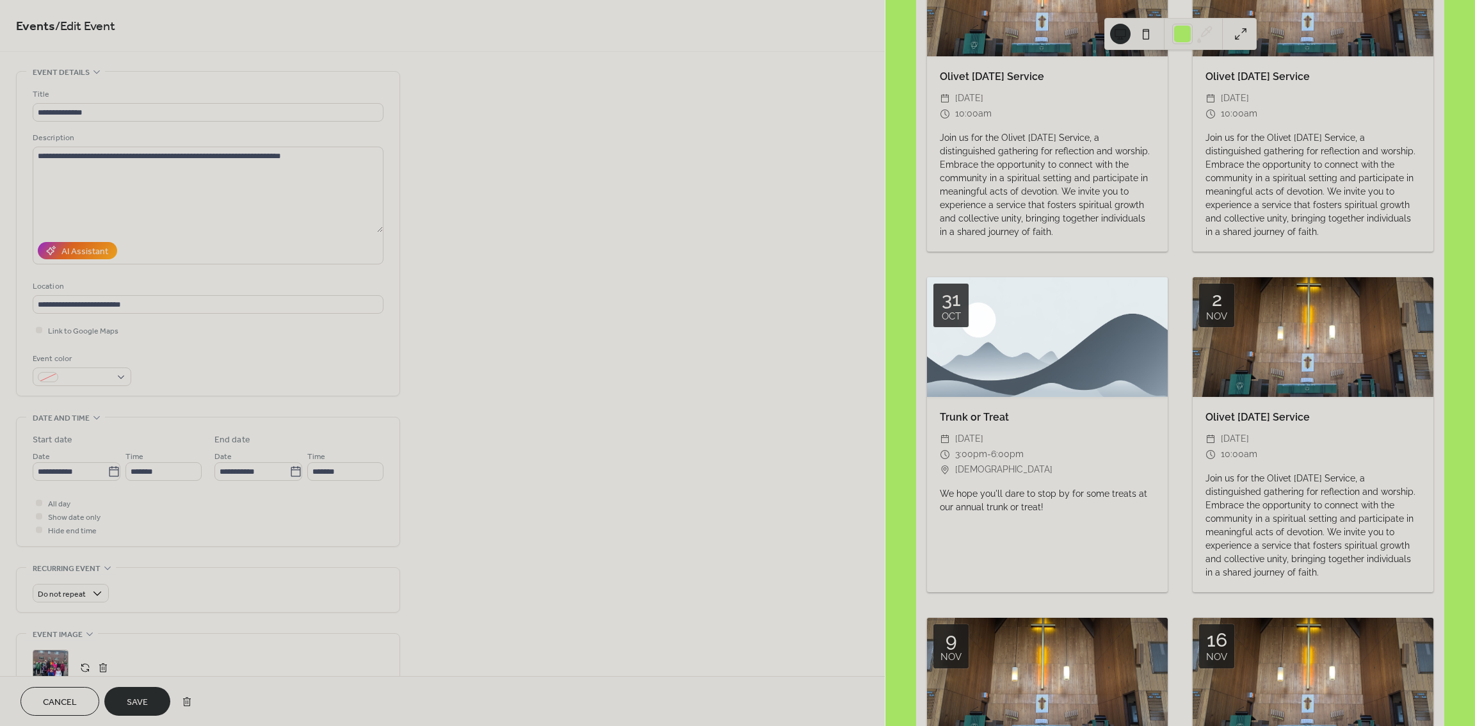
click at [140, 701] on span "Save" at bounding box center [137, 702] width 21 height 13
